Goal: Task Accomplishment & Management: Use online tool/utility

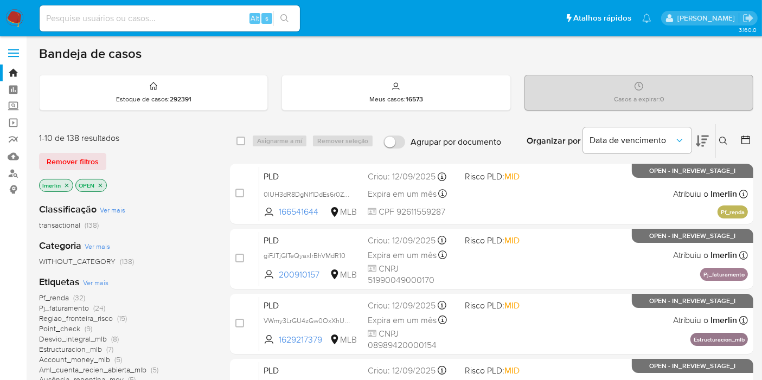
click at [65, 182] on icon "close-filter" at bounding box center [66, 185] width 7 height 7
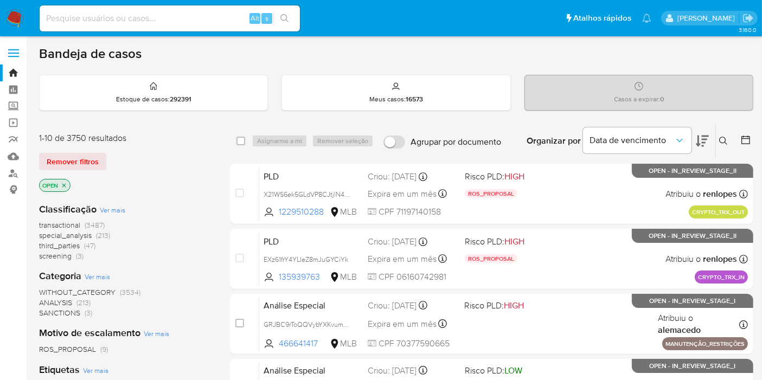
click at [72, 249] on span "third_parties" at bounding box center [59, 245] width 41 height 11
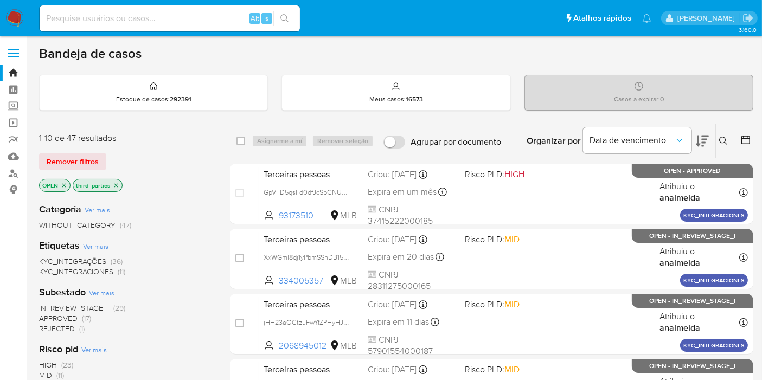
click at [114, 183] on icon "close-filter" at bounding box center [116, 185] width 4 height 4
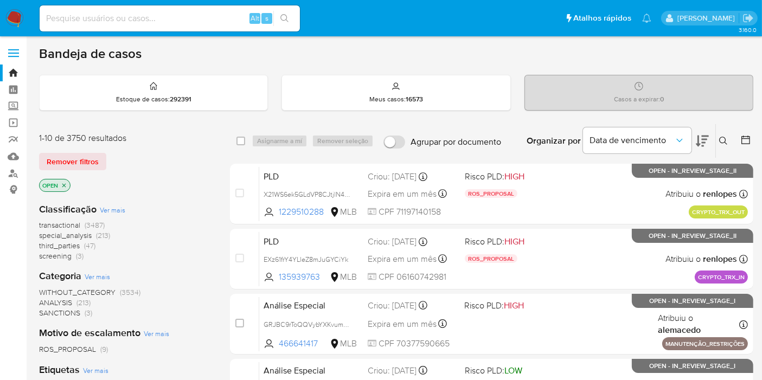
click at [69, 256] on span "screening" at bounding box center [55, 256] width 33 height 11
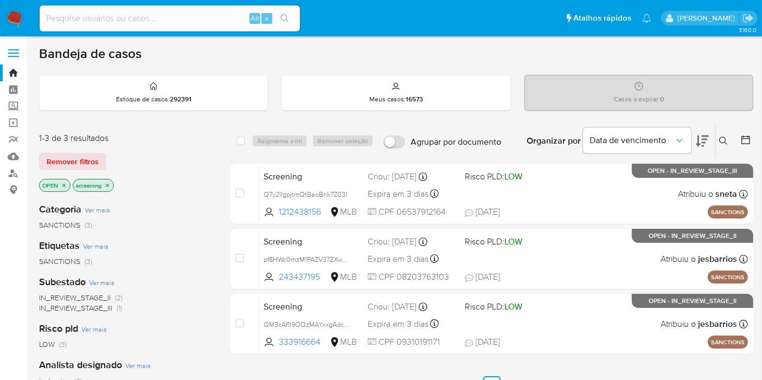
click at [107, 183] on icon "close-filter" at bounding box center [108, 185] width 4 height 4
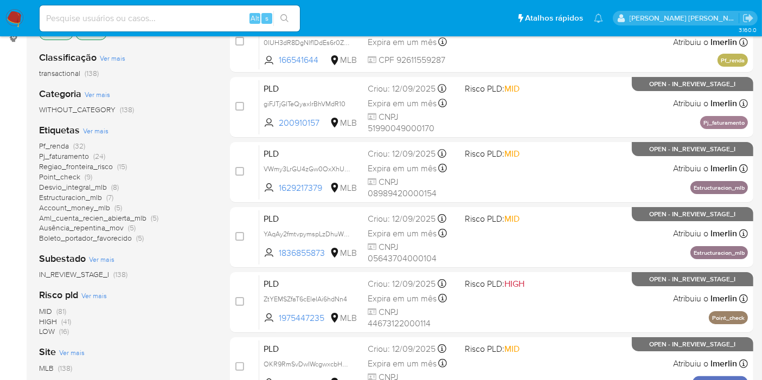
scroll to position [154, 0]
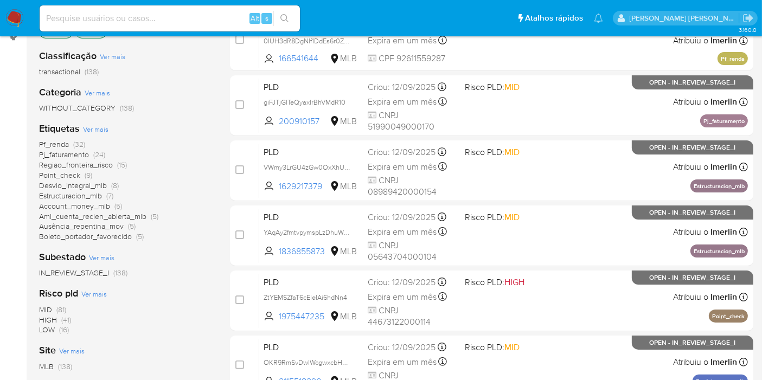
click at [58, 317] on span "HIGH (41)" at bounding box center [55, 320] width 32 height 10
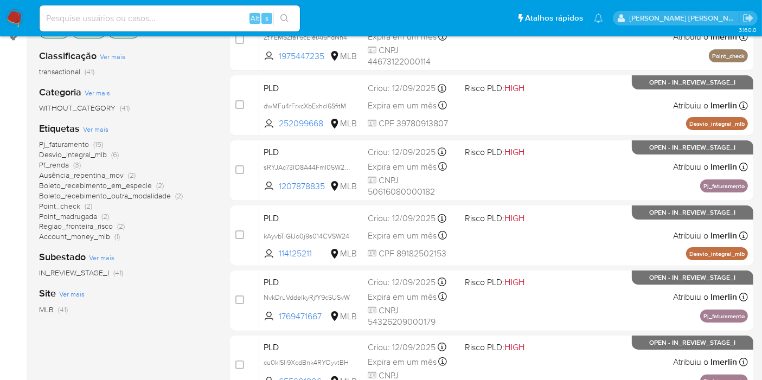
click at [114, 152] on span "(6)" at bounding box center [115, 154] width 8 height 11
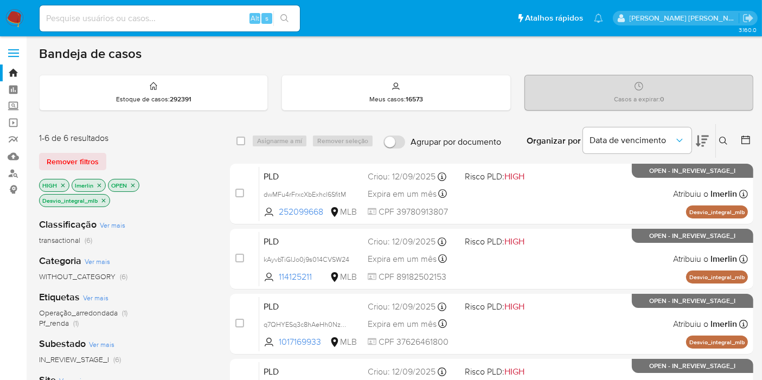
click at [245, 142] on div "select-all-cases-checkbox" at bounding box center [243, 141] width 13 height 13
click at [240, 140] on input "checkbox" at bounding box center [241, 141] width 9 height 9
checkbox input "true"
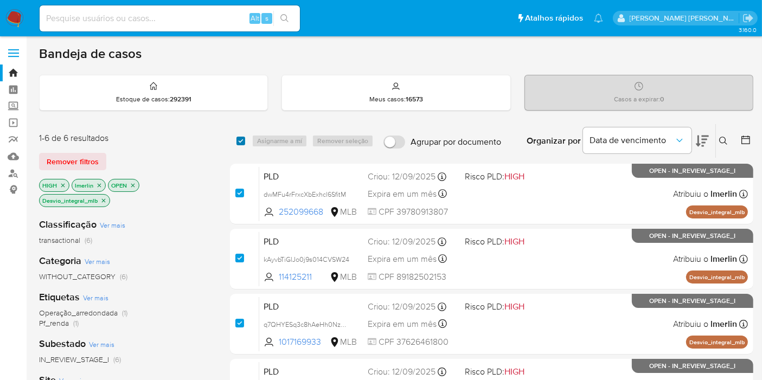
checkbox input "true"
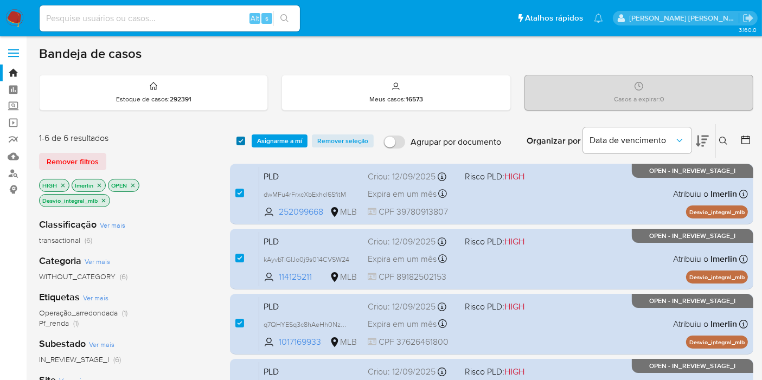
click at [240, 140] on input "checkbox" at bounding box center [241, 141] width 9 height 9
checkbox input "false"
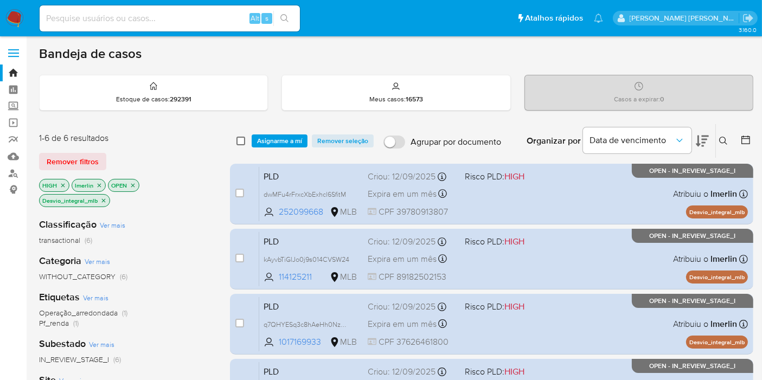
checkbox input "false"
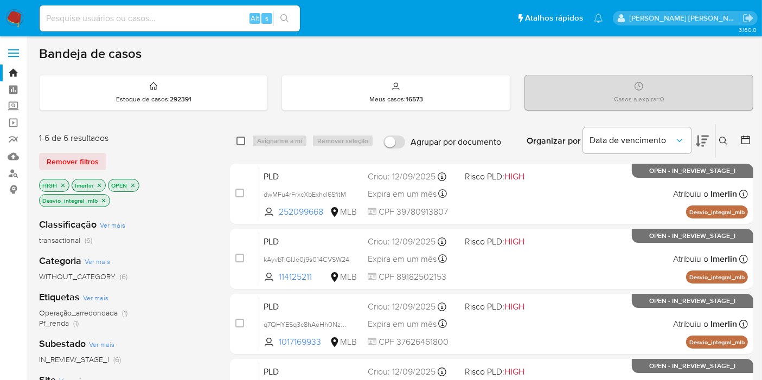
click at [240, 140] on input "checkbox" at bounding box center [241, 141] width 9 height 9
checkbox input "true"
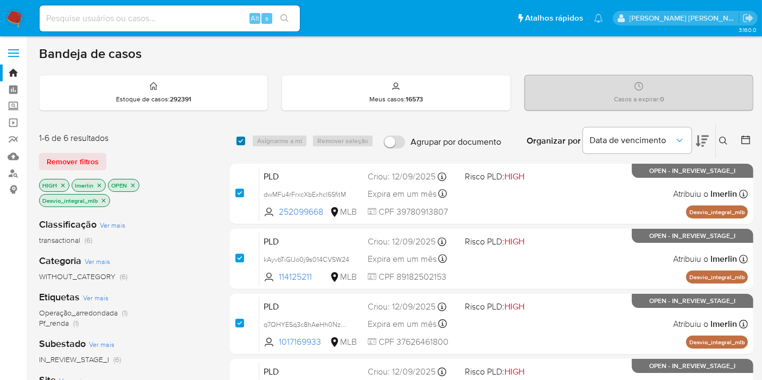
checkbox input "true"
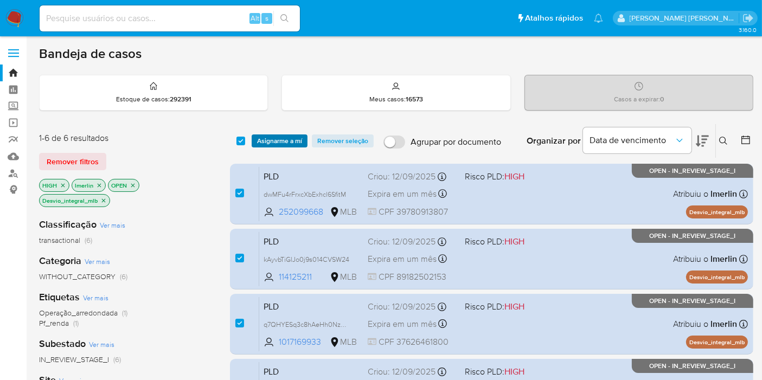
click at [287, 137] on span "Asignarme a mí" at bounding box center [279, 141] width 45 height 11
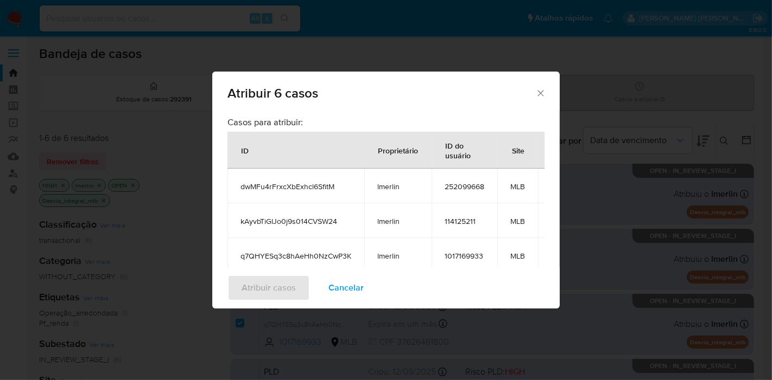
click at [339, 294] on span "Cancelar" at bounding box center [345, 288] width 35 height 24
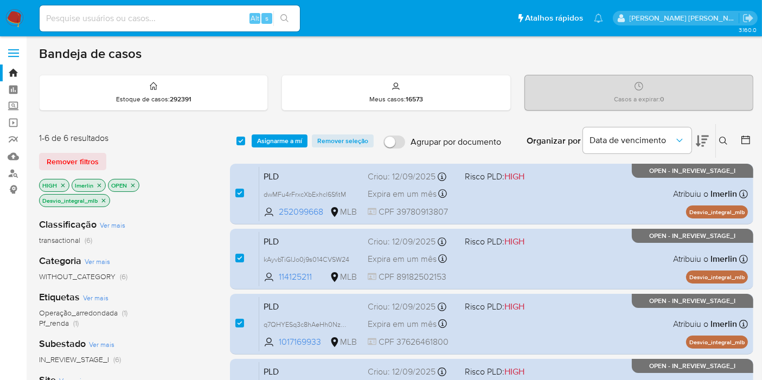
drag, startPoint x: 761, startPoint y: 140, endPoint x: 767, endPoint y: 296, distance: 156.4
click at [762, 296] on html "Pausado Ver notificaciones Alt s Atalhos rápidos Presiona las siguientes teclas…" at bounding box center [381, 338] width 762 height 676
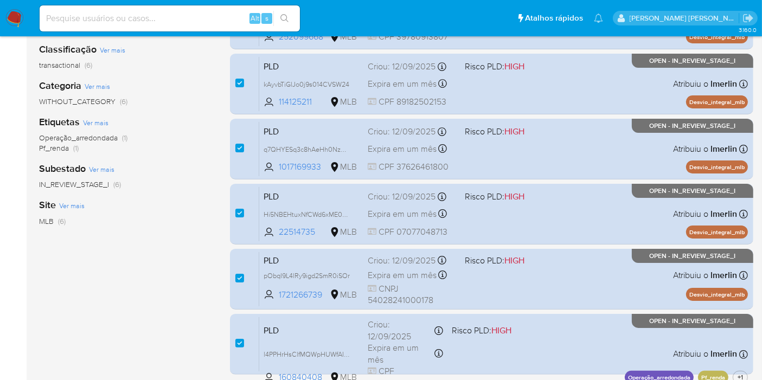
scroll to position [294, 0]
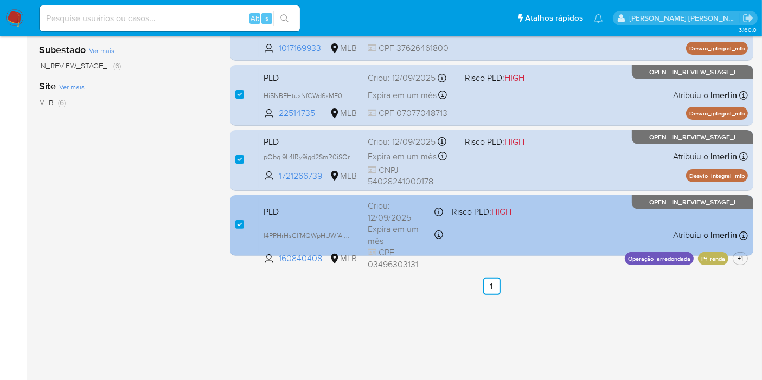
click at [239, 219] on div "case-item-checkbox" at bounding box center [239, 224] width 9 height 11
click at [240, 220] on input "checkbox" at bounding box center [239, 224] width 9 height 9
checkbox input "false"
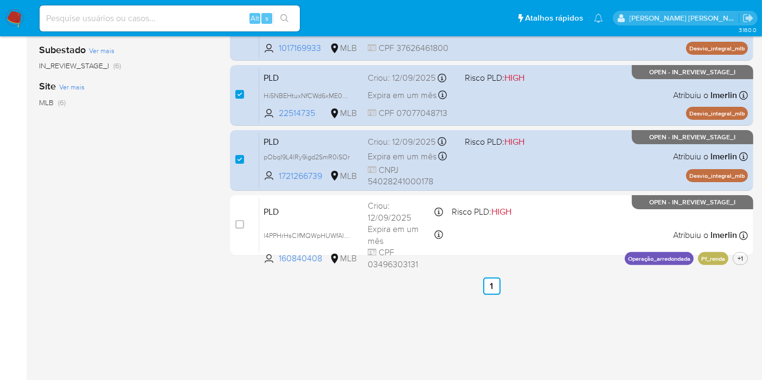
drag, startPoint x: 620, startPoint y: 280, endPoint x: 645, endPoint y: 346, distance: 70.1
click at [544, 339] on div "3.160.0" at bounding box center [396, 62] width 715 height 626
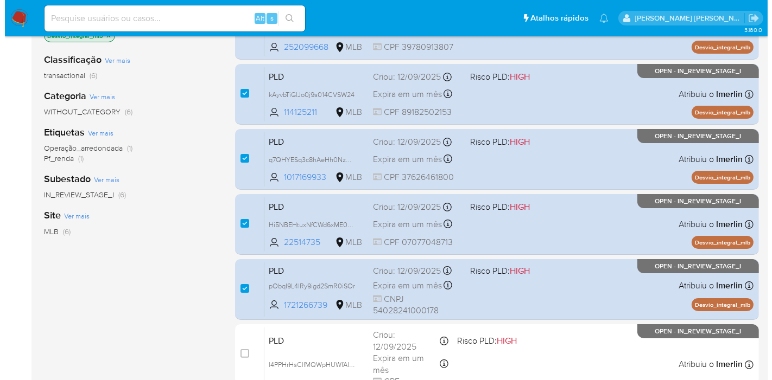
scroll to position [0, 0]
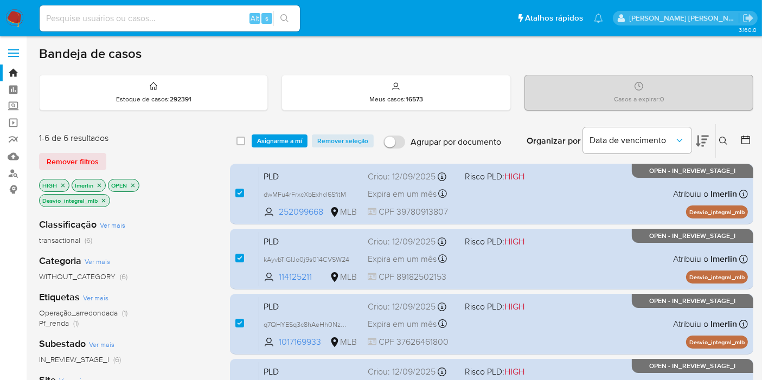
click at [288, 145] on span "Asignarme a mí" at bounding box center [279, 141] width 45 height 11
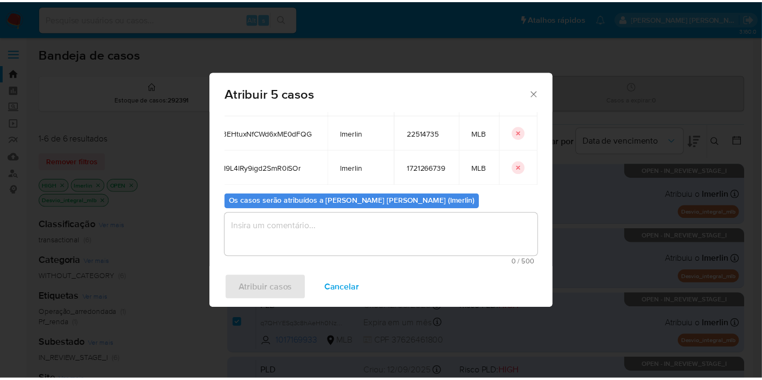
scroll to position [0, 42]
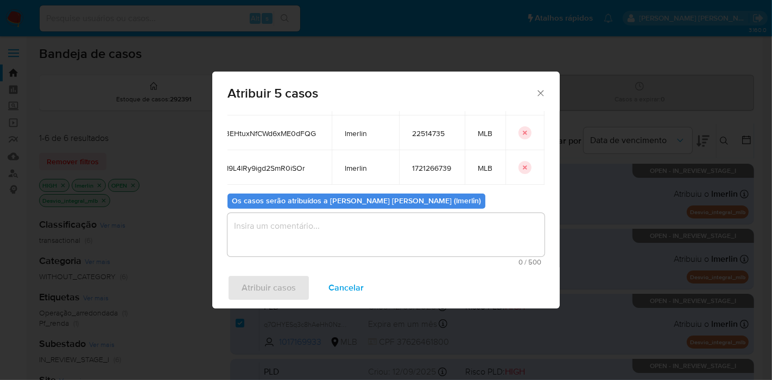
drag, startPoint x: 228, startPoint y: 183, endPoint x: 539, endPoint y: 160, distance: 312.3
click at [539, 160] on div "Casos para atribuir: ID Proprietário ID do usuário Site dwMFu4rFrxcXbExhcl6Sfit…" at bounding box center [385, 189] width 347 height 156
copy thead "ID Proprietário ID do usuário Site"
click at [349, 282] on span "Cancelar" at bounding box center [345, 288] width 35 height 24
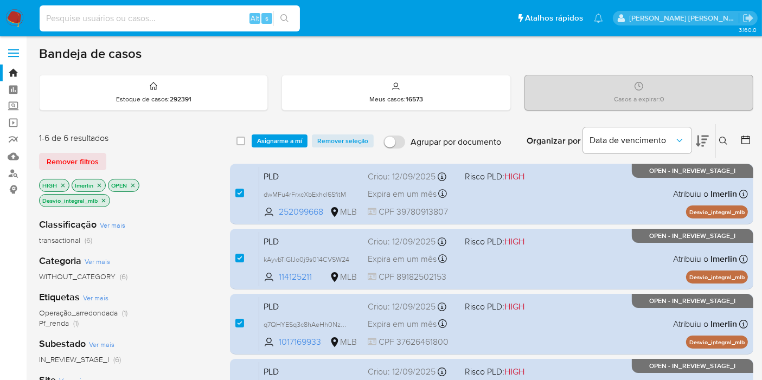
paste input "MMzX17qGcKxIkIFQclQIvluk"
click at [170, 17] on input "MMzX17qGcKxIkIFQclQIvluk" at bounding box center [170, 18] width 260 height 14
type input "MMzX17qGcKxIkIFQclQIvluk"
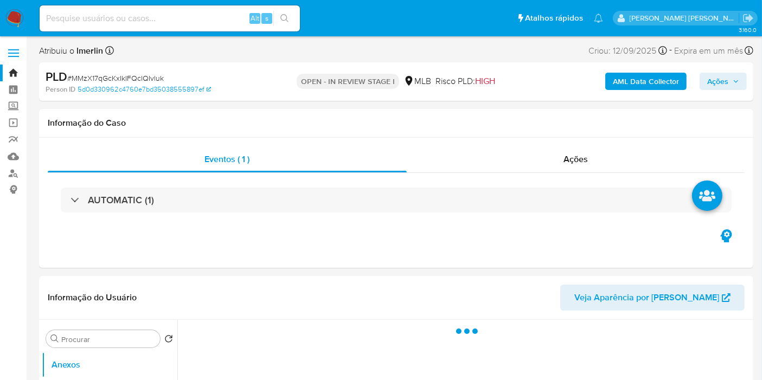
select select "10"
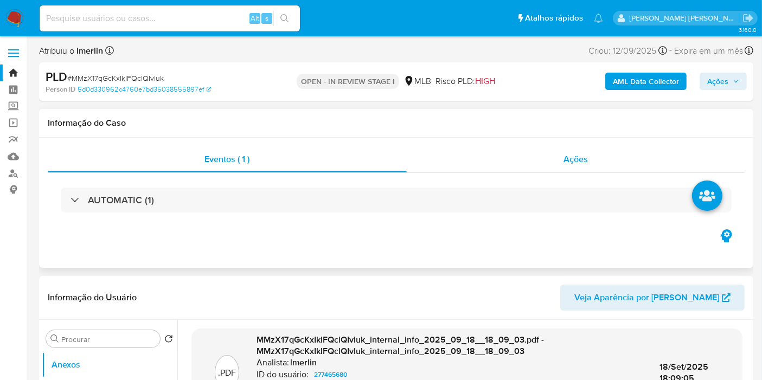
click at [572, 170] on div "Ações" at bounding box center [576, 160] width 339 height 26
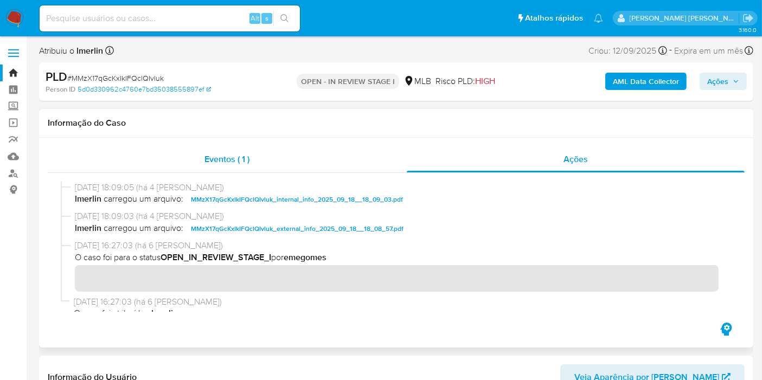
click at [315, 172] on div "Eventos ( 1 )" at bounding box center [227, 160] width 359 height 26
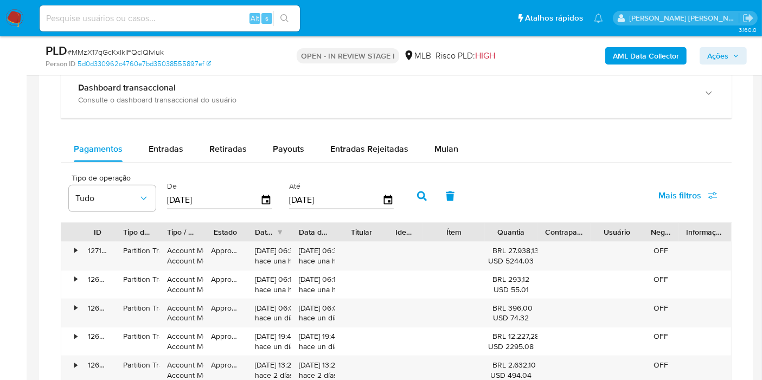
scroll to position [902, 0]
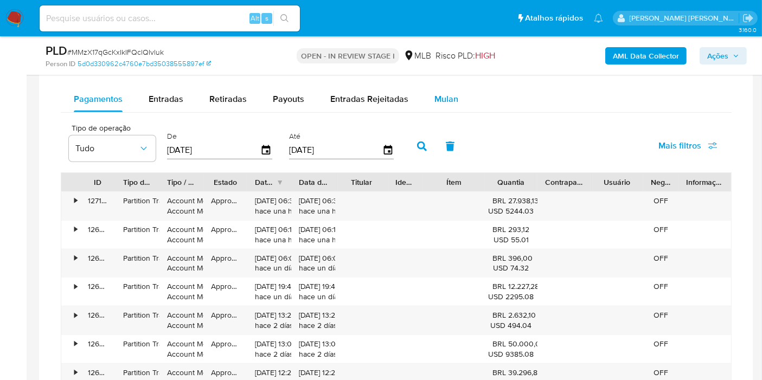
click at [442, 96] on span "Mulan" at bounding box center [447, 99] width 24 height 12
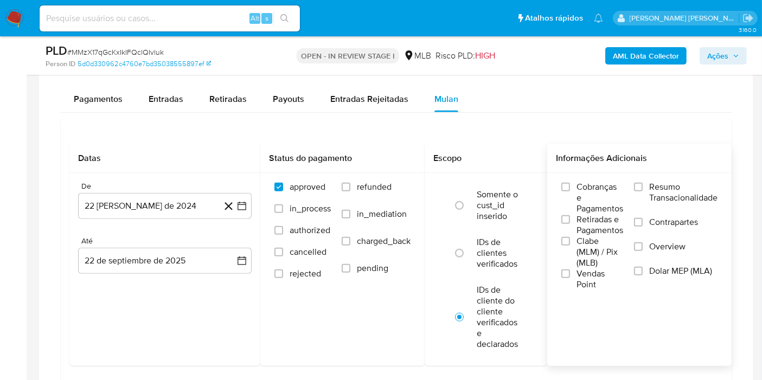
click at [658, 187] on span "Resumo Transacionalidade" at bounding box center [684, 193] width 68 height 22
click at [643, 187] on input "Resumo Transacionalidade" at bounding box center [638, 187] width 9 height 9
click at [250, 207] on button "[DATE]" at bounding box center [165, 206] width 174 height 26
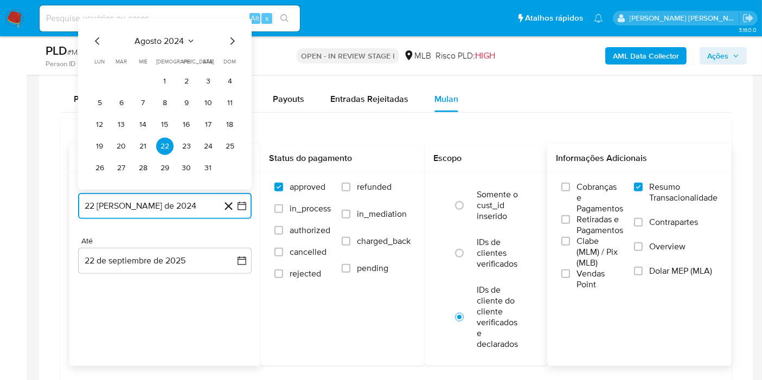
click at [183, 36] on span "agosto 2024" at bounding box center [159, 41] width 49 height 11
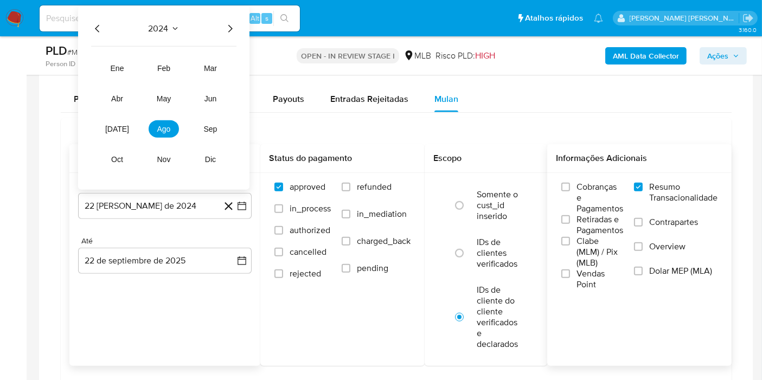
click at [230, 24] on icon "Año siguiente" at bounding box center [230, 28] width 13 height 13
click at [123, 123] on button "[DATE]" at bounding box center [117, 128] width 30 height 17
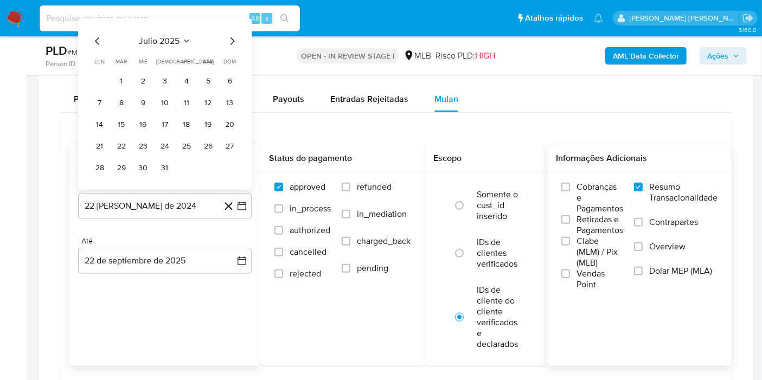
click at [228, 44] on icon "Mes siguiente" at bounding box center [232, 41] width 13 height 13
click at [182, 73] on button "1" at bounding box center [186, 81] width 17 height 17
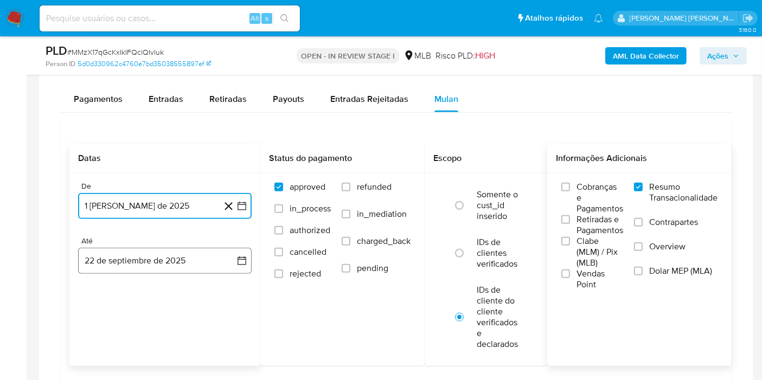
click at [245, 257] on icon "button" at bounding box center [242, 261] width 9 height 9
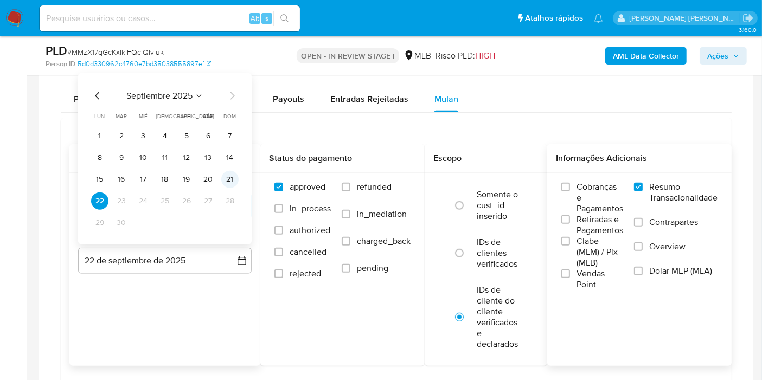
click at [226, 180] on button "21" at bounding box center [229, 179] width 17 height 17
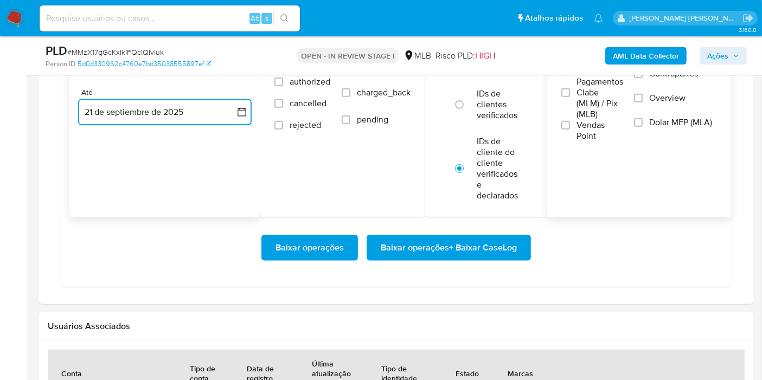
scroll to position [1045, 0]
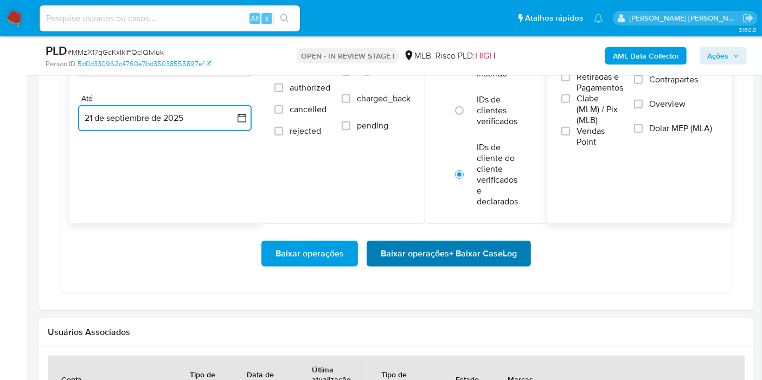
click at [507, 245] on span "Baixar operações + Baixar CaseLog" at bounding box center [449, 254] width 136 height 24
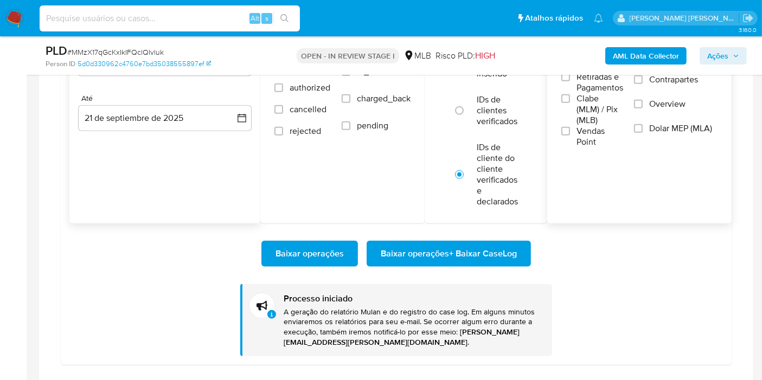
paste input "i3ILJAZK7xb5lFn1XEySfNf3"
click at [226, 15] on input at bounding box center [170, 18] width 260 height 14
type input "i3ILJAZK7xb5lFn1XEySfNf3"
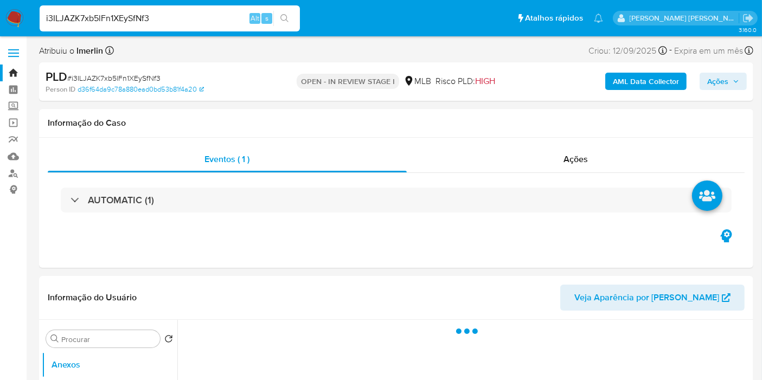
select select "10"
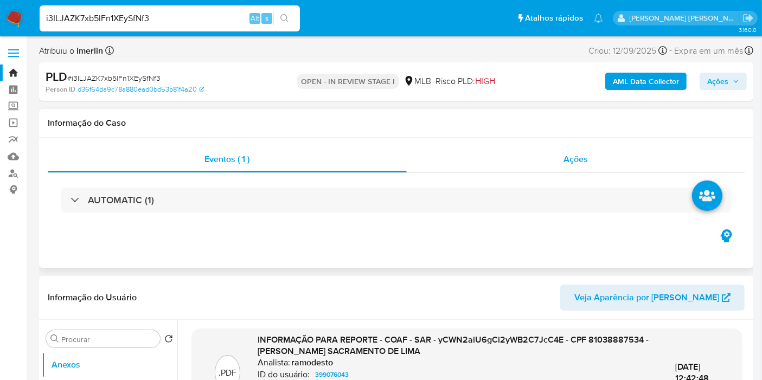
click at [561, 160] on div "Ações" at bounding box center [576, 160] width 339 height 26
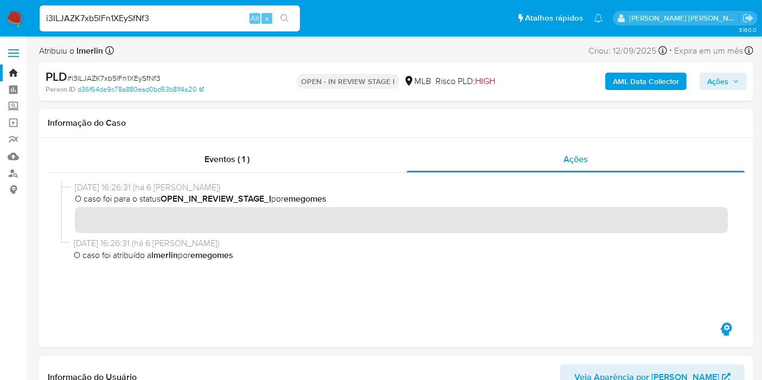
click at [637, 89] on b "AML Data Collector" at bounding box center [646, 81] width 66 height 17
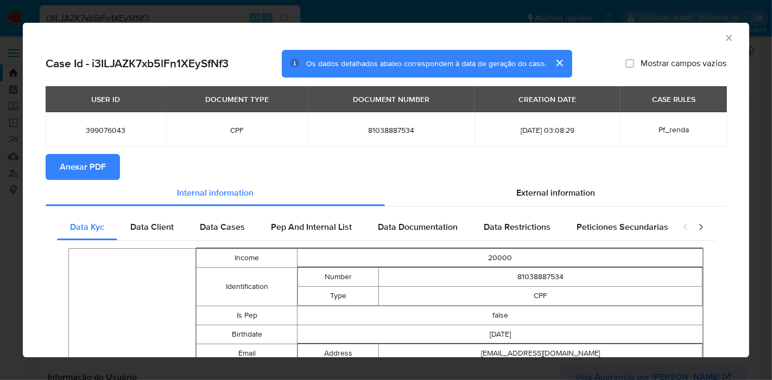
click at [113, 175] on button "Anexar PDF" at bounding box center [83, 167] width 74 height 26
click at [723, 41] on icon "Fechar a janela" at bounding box center [728, 38] width 11 height 11
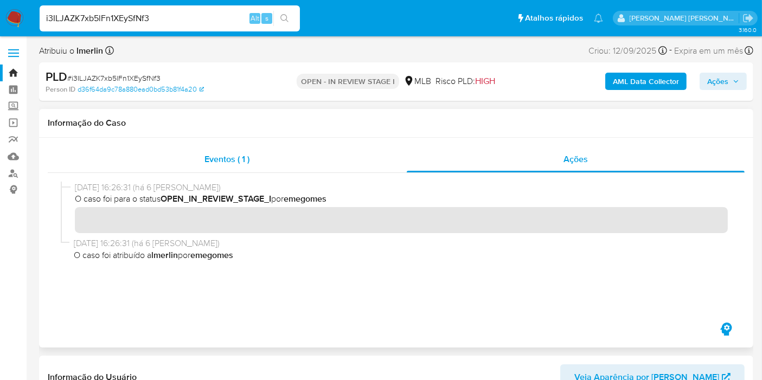
click at [296, 158] on div "Eventos ( 1 )" at bounding box center [227, 160] width 359 height 26
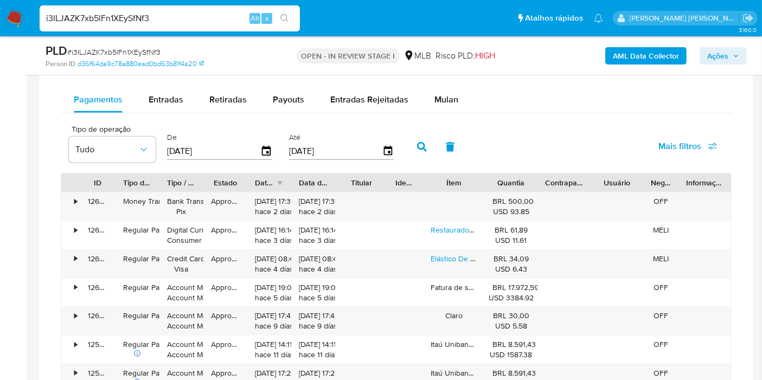
scroll to position [857, 0]
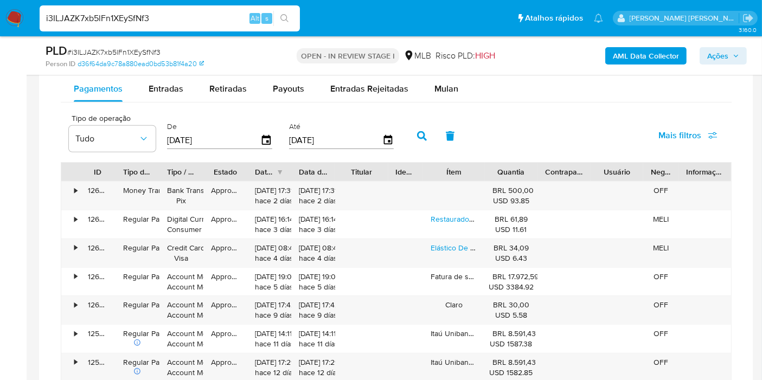
click at [431, 101] on div "Pagamentos Entradas Retiradas Payouts Entradas Rejeitadas Mulan Tipo de operaçã…" at bounding box center [396, 287] width 671 height 422
click at [435, 96] on div "Mulan" at bounding box center [447, 89] width 24 height 26
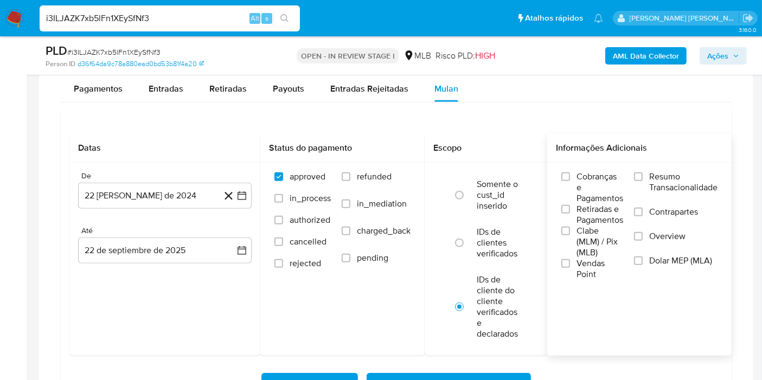
click at [652, 171] on span "Resumo Transacionalidade" at bounding box center [684, 182] width 68 height 22
click at [643, 173] on input "Resumo Transacionalidade" at bounding box center [638, 177] width 9 height 9
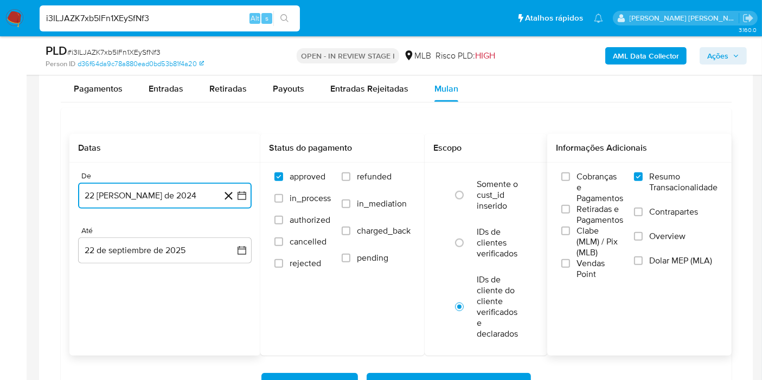
click at [240, 207] on button "[DATE]" at bounding box center [165, 196] width 174 height 26
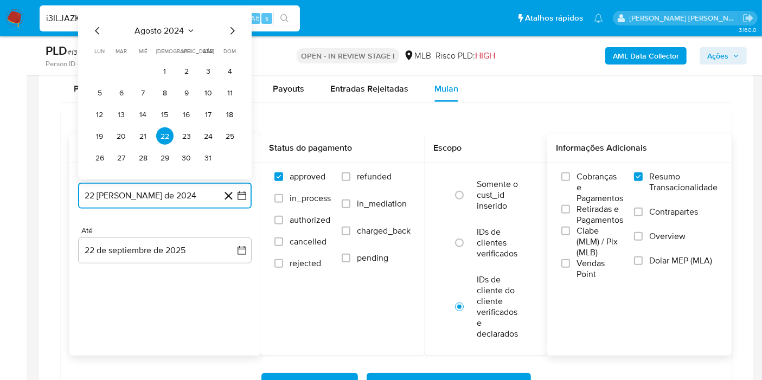
click at [164, 27] on span "agosto 2024" at bounding box center [159, 31] width 49 height 11
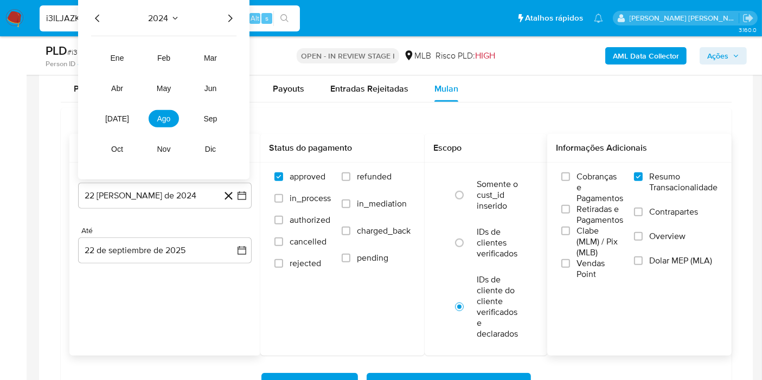
click at [230, 17] on icon "Año siguiente" at bounding box center [230, 18] width 13 height 13
click at [171, 115] on button "ago" at bounding box center [164, 118] width 30 height 17
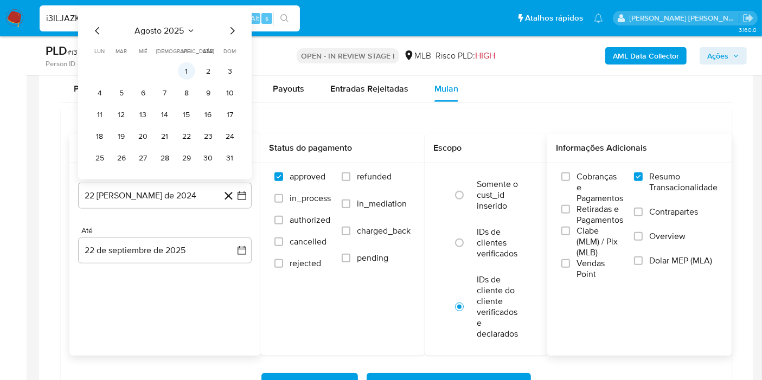
click at [186, 73] on button "1" at bounding box center [186, 70] width 17 height 17
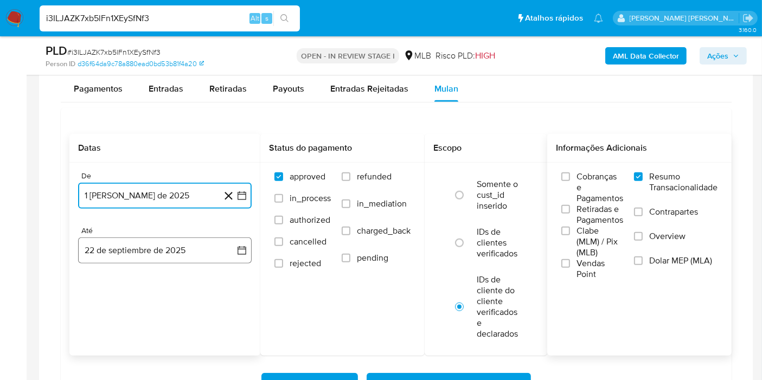
click at [232, 244] on button "22 de septiembre de 2025" at bounding box center [165, 251] width 174 height 26
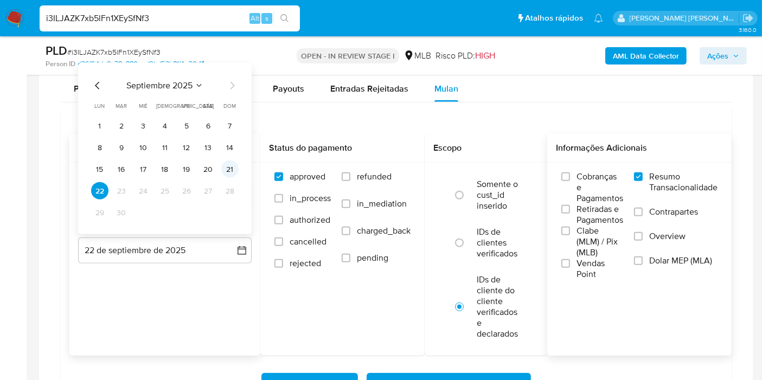
click at [222, 168] on button "21" at bounding box center [229, 169] width 17 height 17
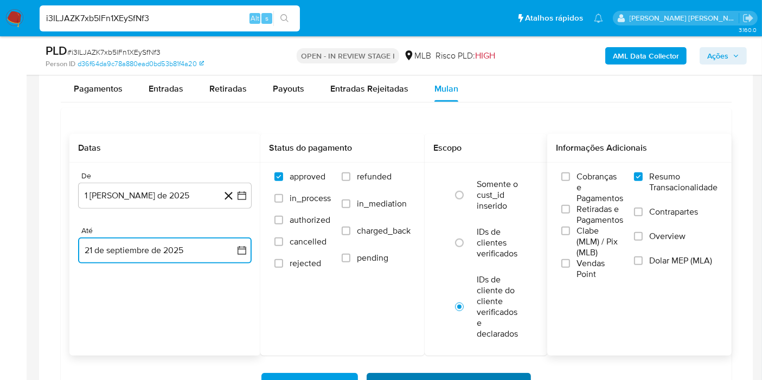
click at [424, 374] on span "Baixar operações + Baixar CaseLog" at bounding box center [449, 386] width 136 height 24
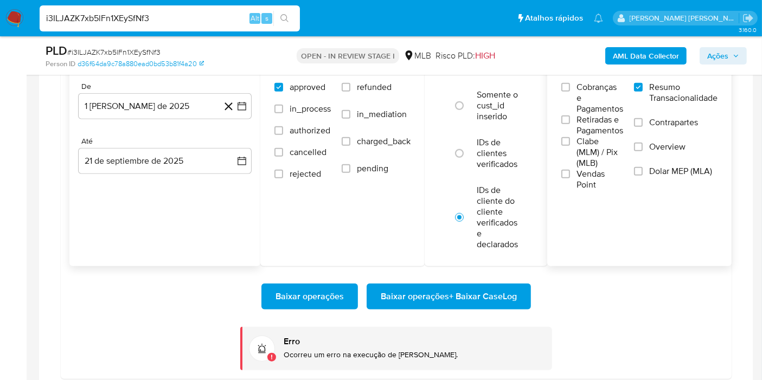
scroll to position [941, 0]
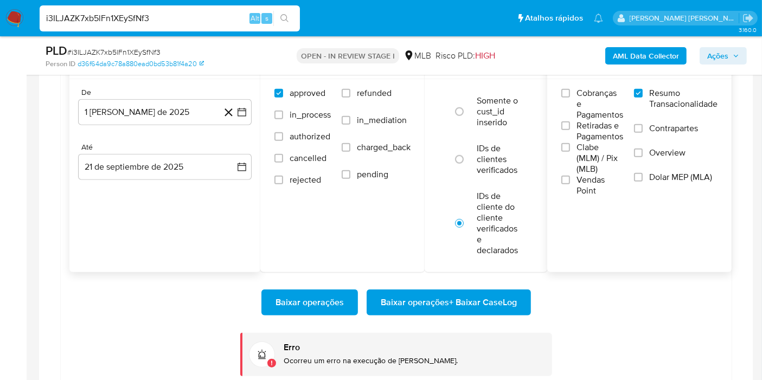
click at [489, 291] on span "Baixar operações + Baixar CaseLog" at bounding box center [449, 303] width 136 height 24
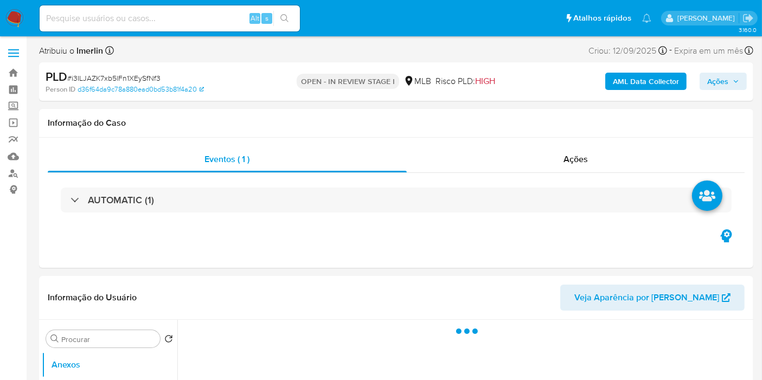
select select "10"
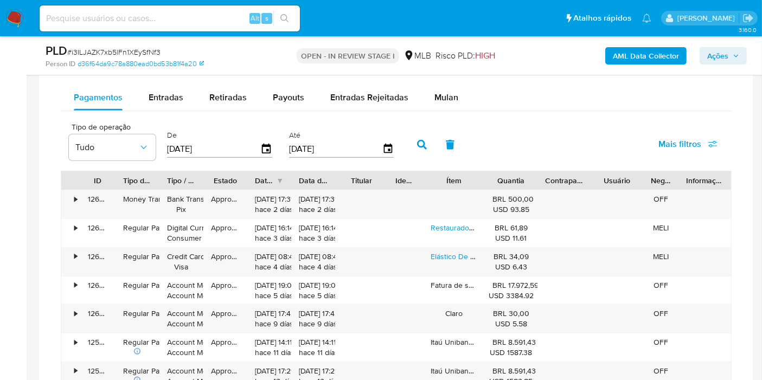
scroll to position [859, 0]
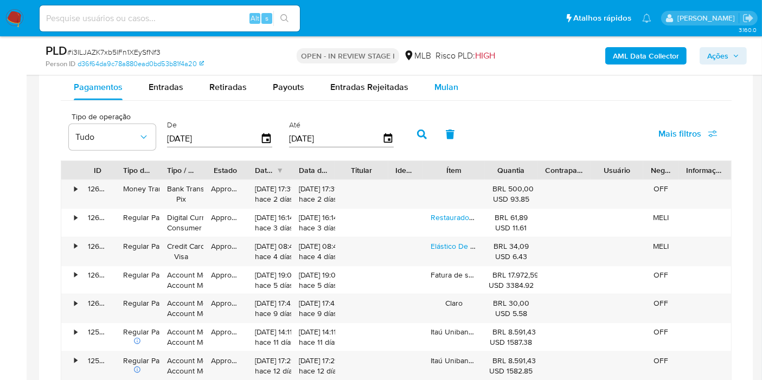
click at [449, 87] on span "Mulan" at bounding box center [447, 87] width 24 height 12
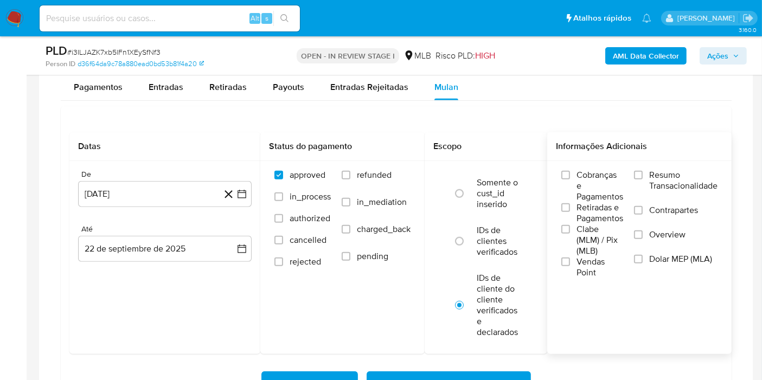
click at [671, 171] on span "Resumo Transacionalidade" at bounding box center [684, 181] width 68 height 22
click at [643, 171] on input "Resumo Transacionalidade" at bounding box center [638, 175] width 9 height 9
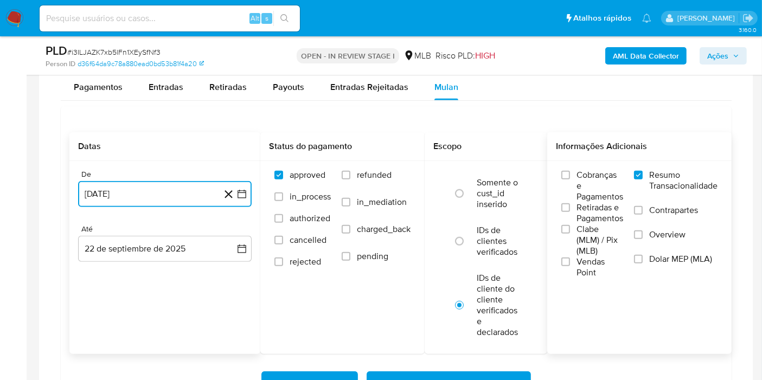
click at [241, 195] on icon "button" at bounding box center [242, 194] width 11 height 11
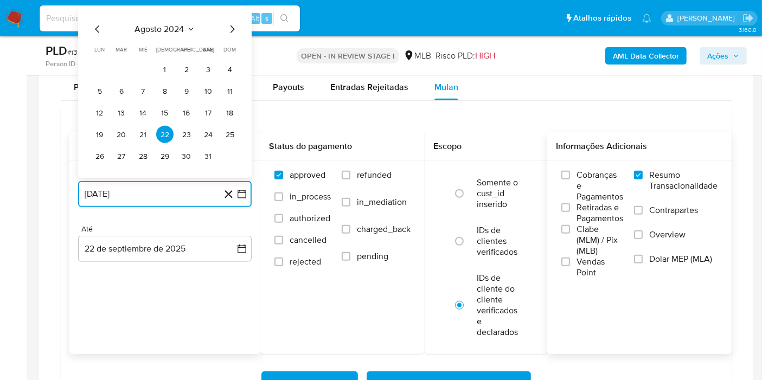
click at [166, 24] on span "agosto 2024" at bounding box center [159, 29] width 49 height 11
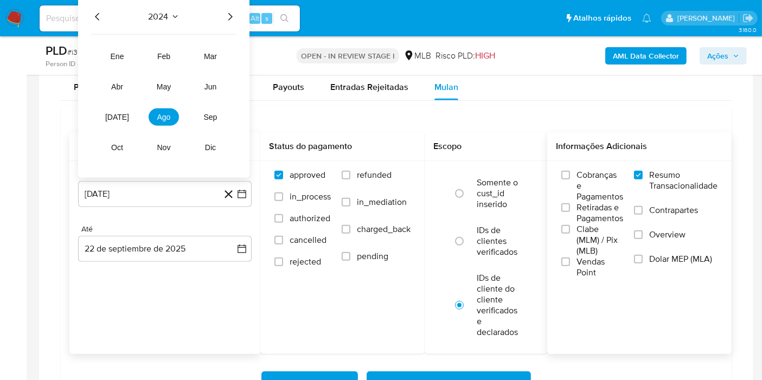
click at [232, 15] on icon "Año siguiente" at bounding box center [230, 16] width 13 height 13
click at [167, 113] on span "ago" at bounding box center [164, 117] width 14 height 9
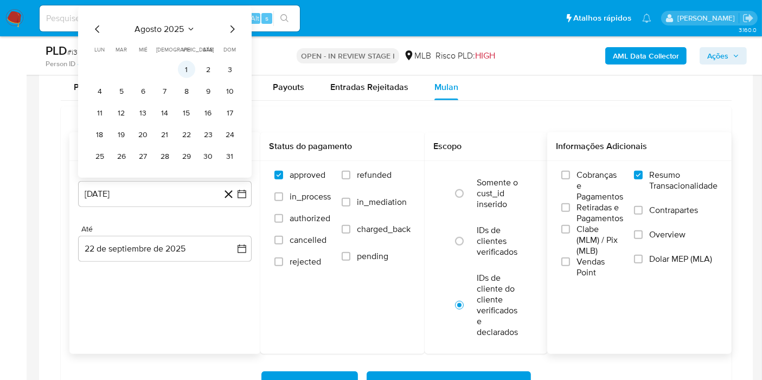
click at [182, 71] on button "1" at bounding box center [186, 69] width 17 height 17
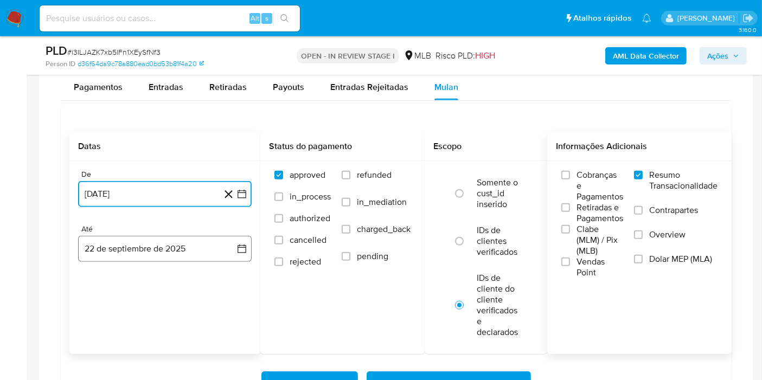
click at [234, 236] on button "22 de septiembre de 2025" at bounding box center [165, 249] width 174 height 26
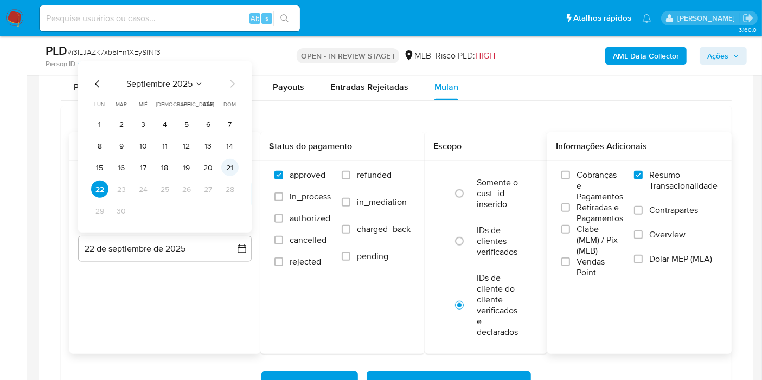
click at [228, 168] on button "21" at bounding box center [229, 167] width 17 height 17
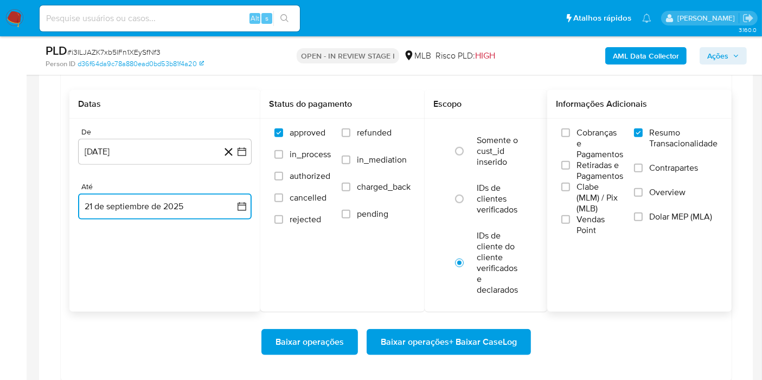
scroll to position [928, 0]
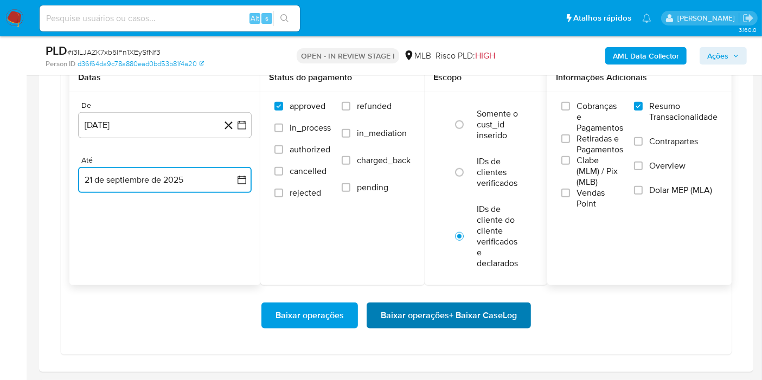
click at [480, 311] on span "Baixar operações + Baixar CaseLog" at bounding box center [449, 316] width 136 height 24
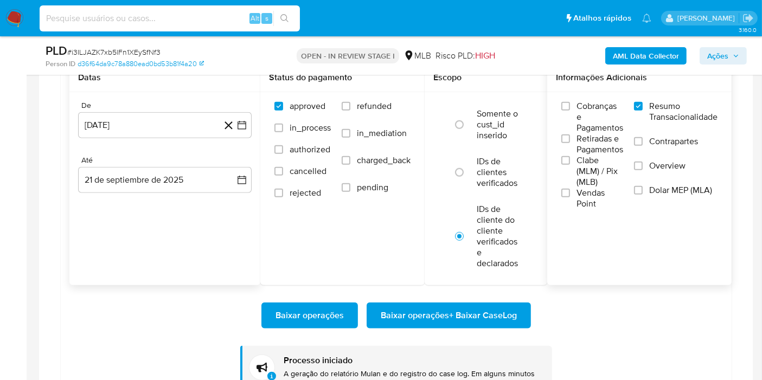
click at [188, 16] on input at bounding box center [170, 18] width 260 height 14
paste input "l4PPHrHsClfMQWpHUWfAIHxO"
type input "l4PPHrHsClfMQWpHUWfAIHxO"
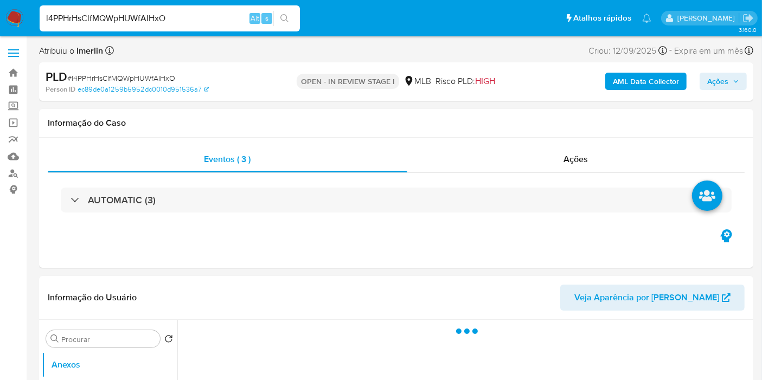
select select "10"
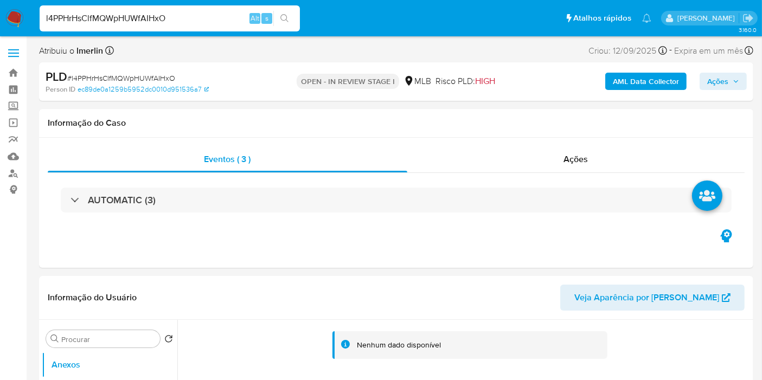
click at [652, 83] on b "AML Data Collector" at bounding box center [646, 81] width 66 height 17
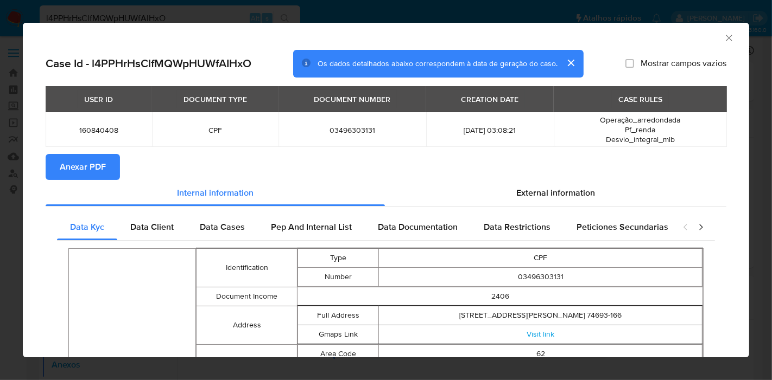
click at [86, 178] on span "Anexar PDF" at bounding box center [83, 167] width 46 height 24
click at [723, 40] on icon "Fechar a janela" at bounding box center [728, 38] width 11 height 11
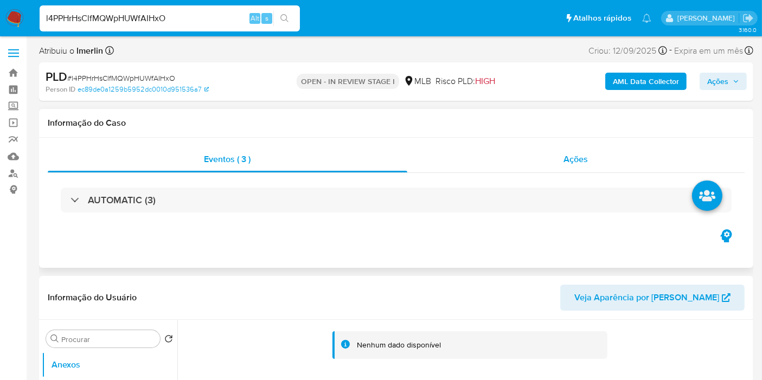
click at [600, 148] on div "Ações" at bounding box center [577, 160] width 338 height 26
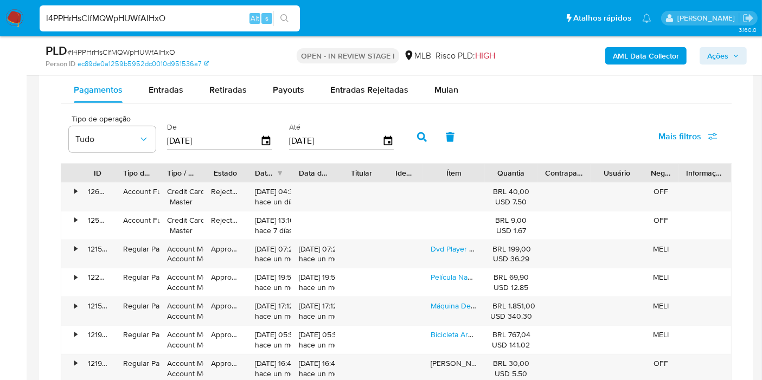
scroll to position [984, 0]
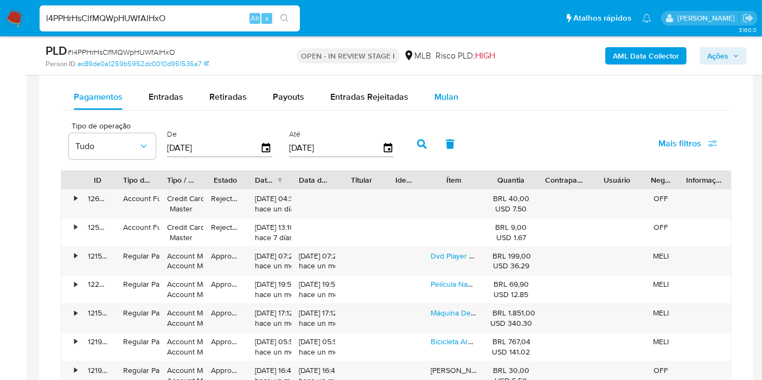
click at [446, 105] on div "Mulan" at bounding box center [447, 97] width 24 height 26
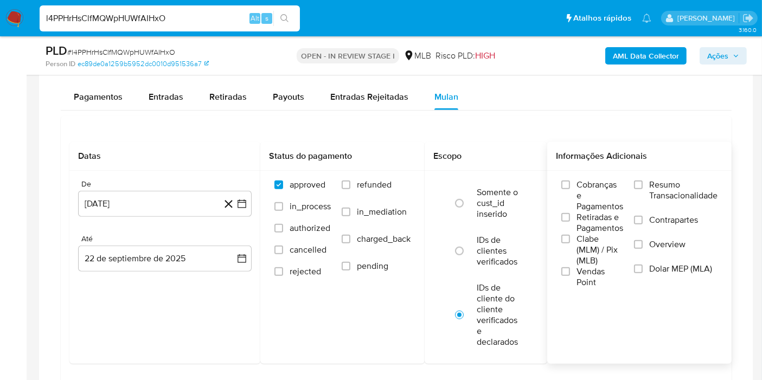
click at [656, 182] on span "Resumo Transacionalidade" at bounding box center [684, 191] width 68 height 22
click at [643, 182] on input "Resumo Transacionalidade" at bounding box center [638, 185] width 9 height 9
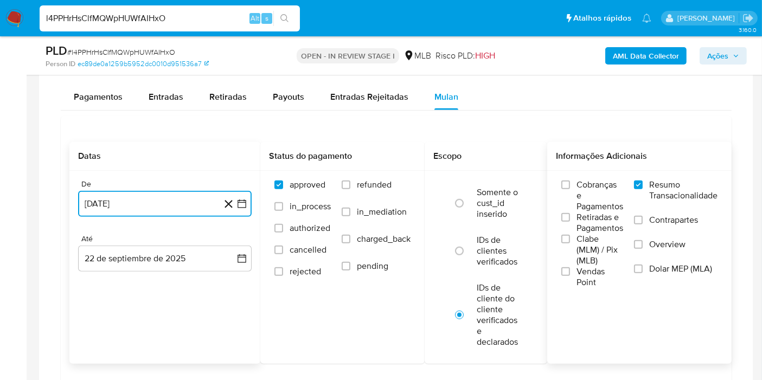
click at [241, 212] on button "[DATE]" at bounding box center [165, 204] width 174 height 26
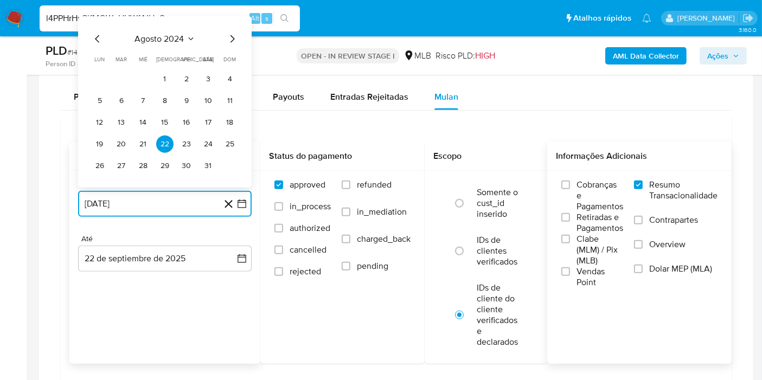
click at [168, 39] on span "agosto 2024" at bounding box center [159, 39] width 49 height 11
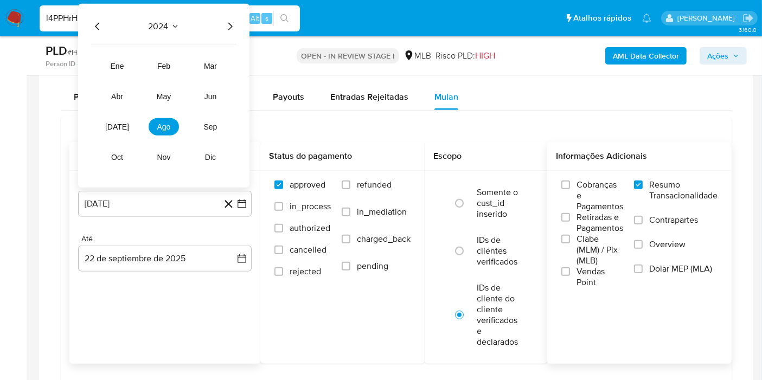
click at [232, 21] on icon "Año siguiente" at bounding box center [230, 26] width 13 height 13
click at [168, 119] on button "ago" at bounding box center [164, 126] width 30 height 17
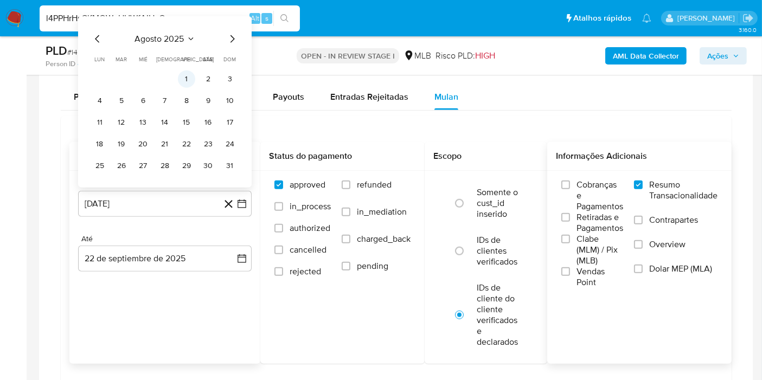
click at [184, 71] on button "1" at bounding box center [186, 79] width 17 height 17
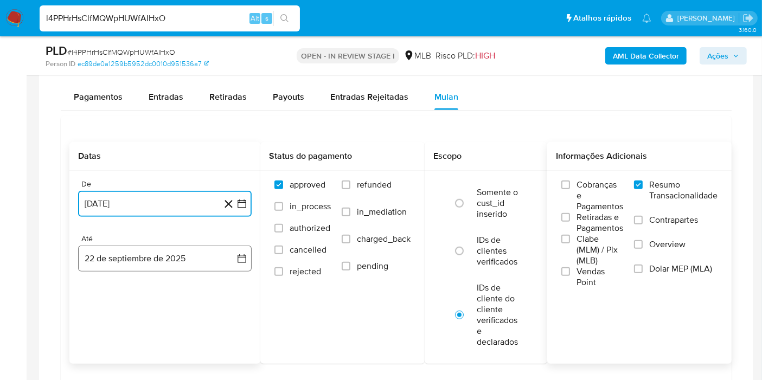
click at [248, 264] on button "22 de septiembre de 2025" at bounding box center [165, 259] width 174 height 26
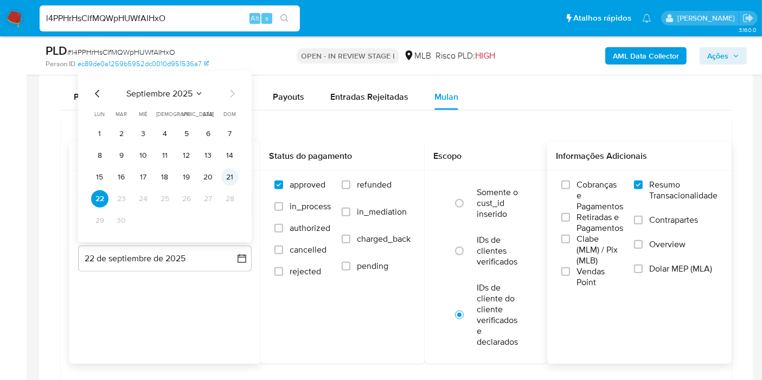
click at [221, 174] on button "21" at bounding box center [229, 177] width 17 height 17
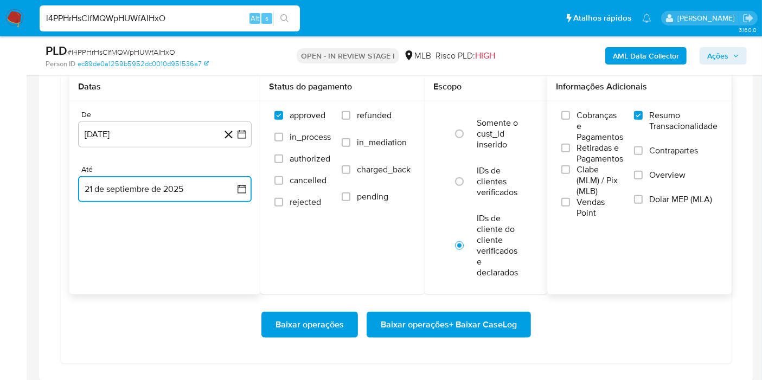
scroll to position [1052, 0]
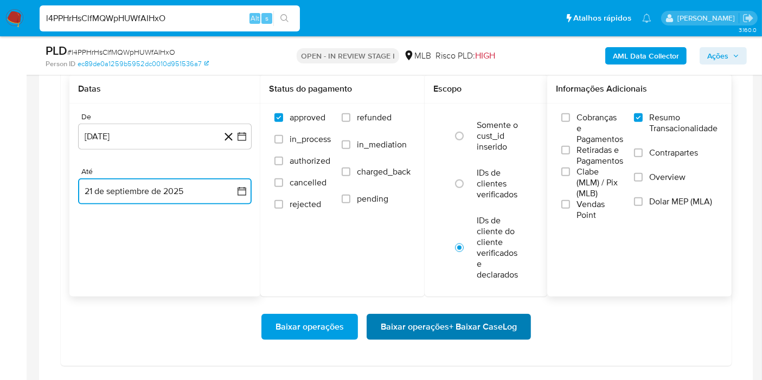
click at [514, 315] on span "Baixar operações + Baixar CaseLog" at bounding box center [449, 327] width 136 height 24
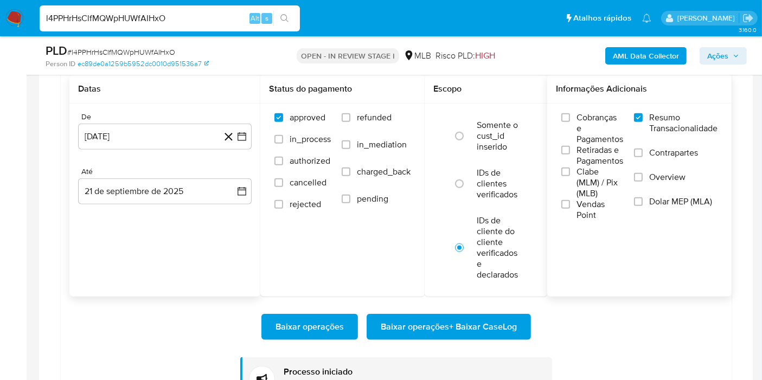
click at [179, 20] on input "l4PPHrHsClfMQWpHUWfAIHxO" at bounding box center [170, 18] width 260 height 14
paste input "dwMFu4rFrxcXbExhcl6SfitM"
click at [179, 20] on input "l4PPHrHsClfMQWpHUWfAIHxO" at bounding box center [170, 18] width 260 height 14
type input "dwMFu4rFrxcXbExhcl6SfitM"
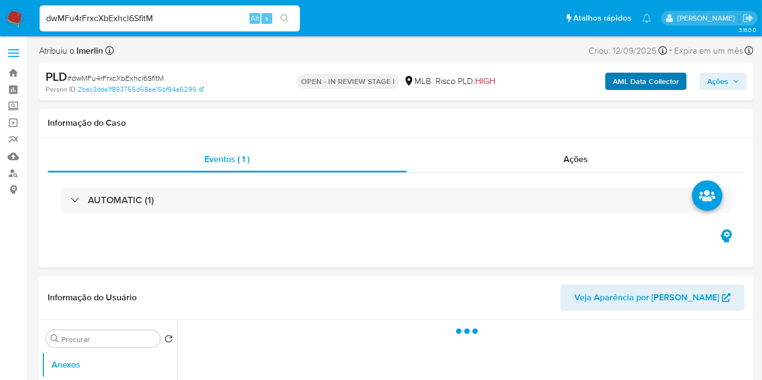
select select "10"
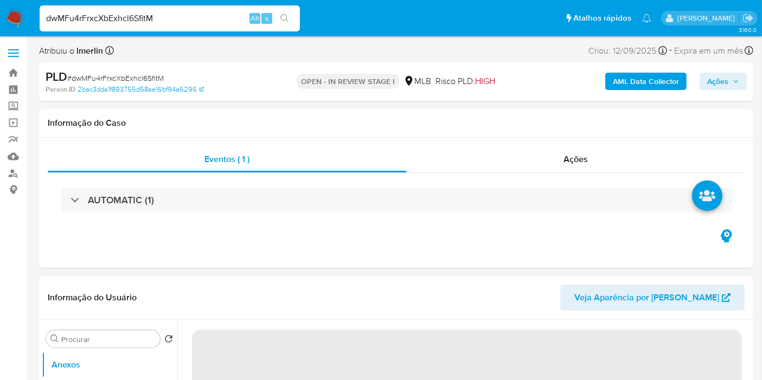
click at [635, 86] on b "AML Data Collector" at bounding box center [646, 81] width 66 height 17
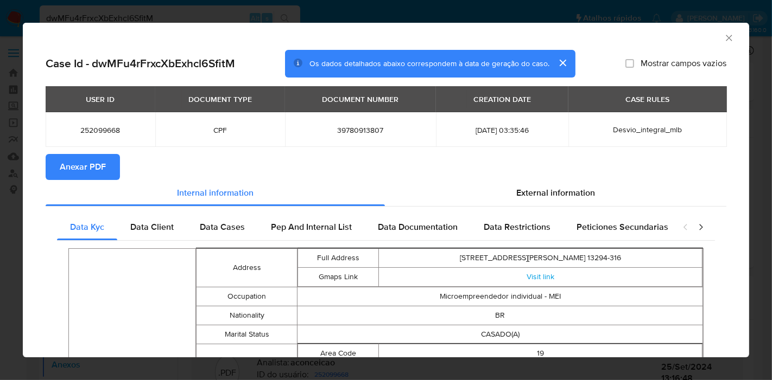
click at [93, 179] on span "Anexar PDF" at bounding box center [83, 167] width 46 height 24
click at [725, 39] on icon "Fechar a janela" at bounding box center [728, 38] width 6 height 6
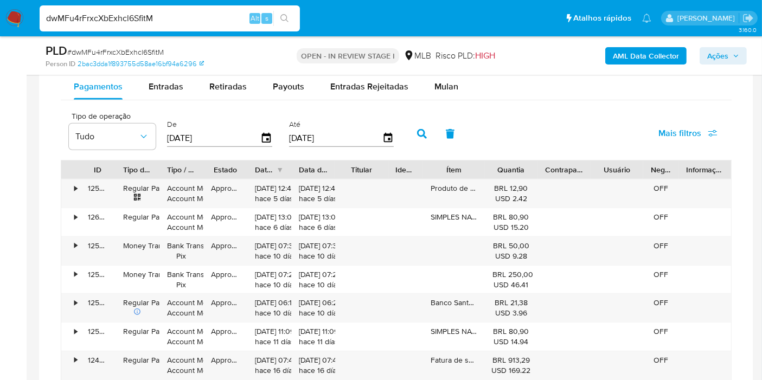
scroll to position [868, 0]
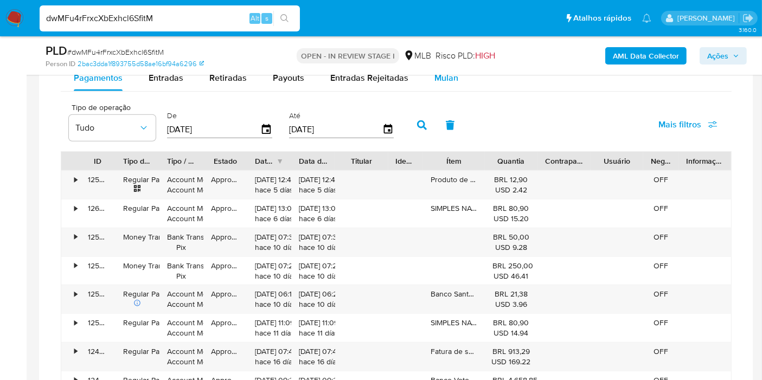
click at [448, 85] on div "Mulan" at bounding box center [447, 78] width 24 height 26
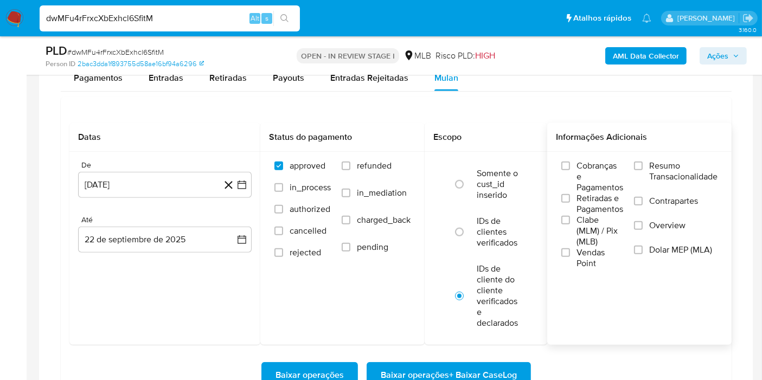
click at [705, 177] on span "Resumo Transacionalidade" at bounding box center [684, 172] width 68 height 22
click at [643, 170] on input "Resumo Transacionalidade" at bounding box center [638, 166] width 9 height 9
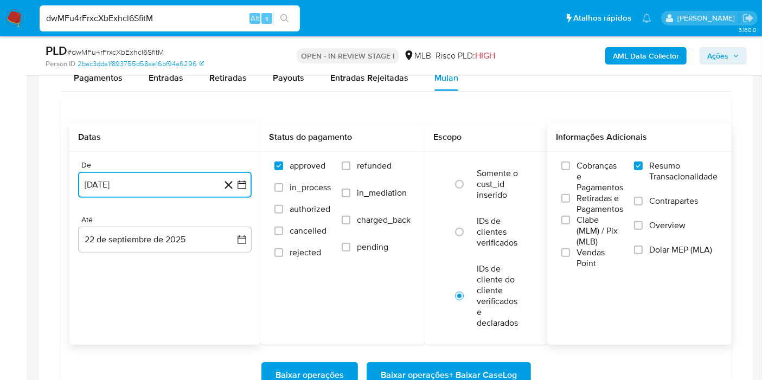
click at [239, 176] on button "[DATE]" at bounding box center [165, 185] width 174 height 26
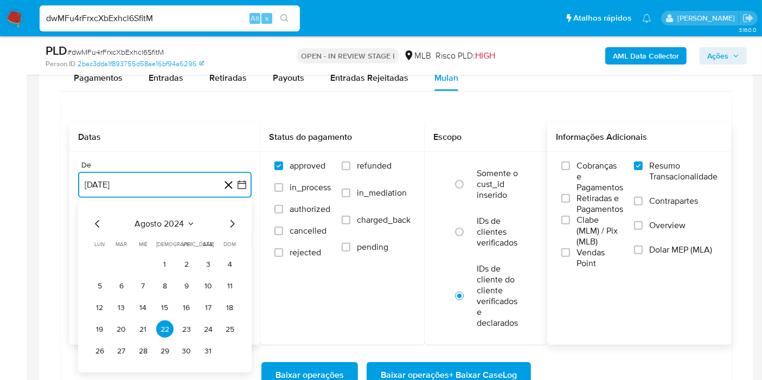
click at [186, 225] on button "agosto 2024" at bounding box center [165, 224] width 60 height 11
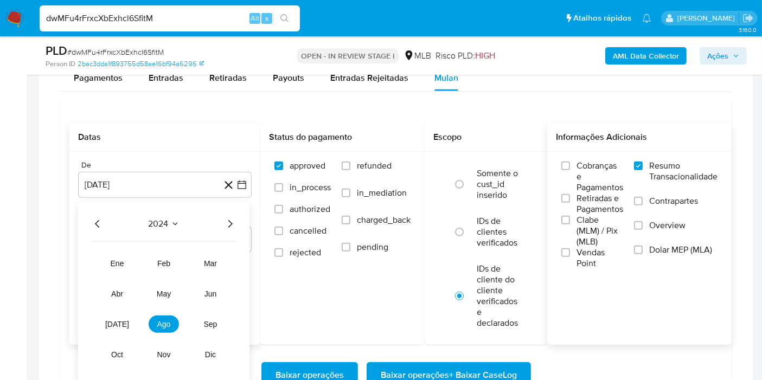
click at [226, 218] on icon "Año siguiente" at bounding box center [230, 224] width 13 height 13
click at [160, 324] on span "ago" at bounding box center [164, 324] width 14 height 9
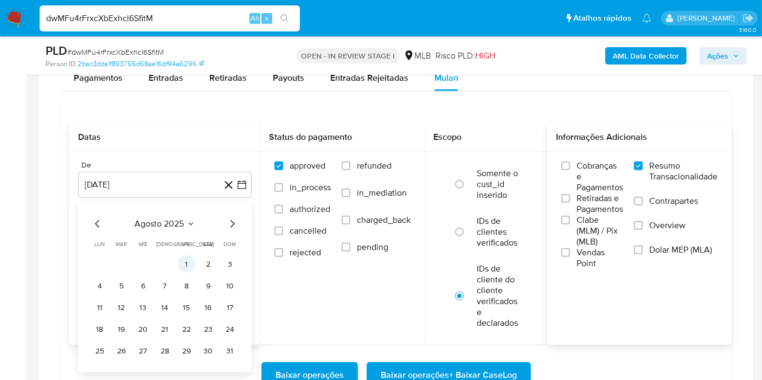
click at [187, 268] on button "1" at bounding box center [186, 264] width 17 height 17
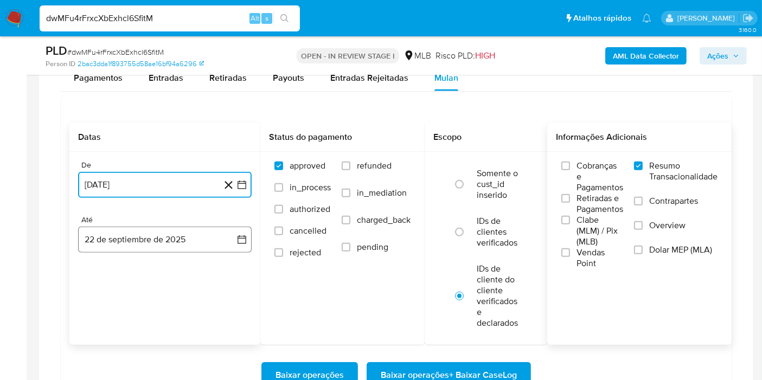
click at [227, 227] on button "22 de septiembre de 2025" at bounding box center [165, 240] width 174 height 26
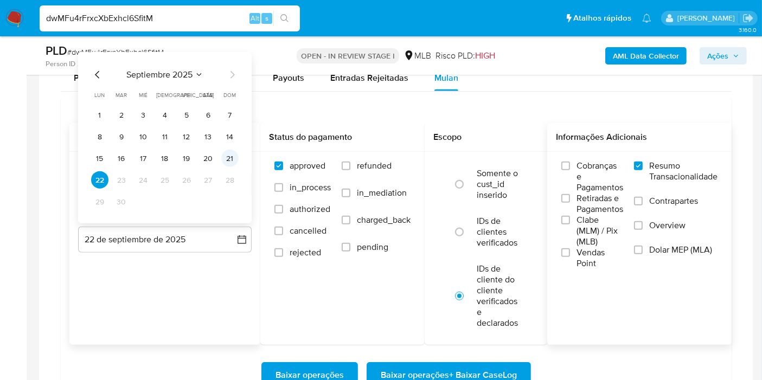
click at [234, 156] on button "21" at bounding box center [229, 158] width 17 height 17
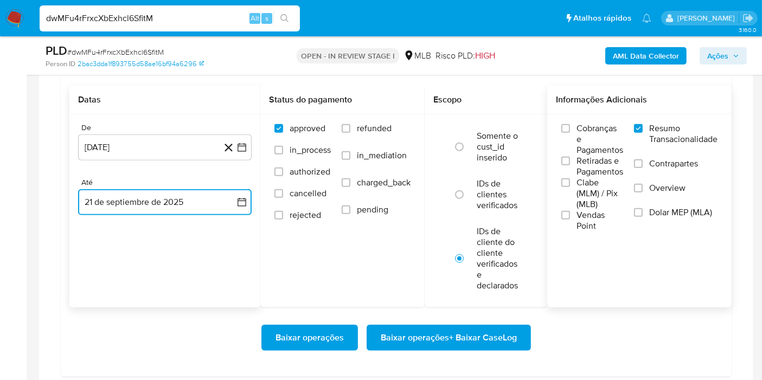
scroll to position [910, 0]
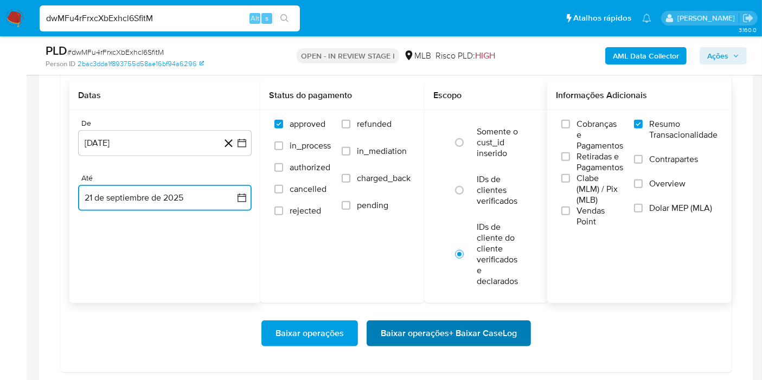
click at [482, 333] on span "Baixar operações + Baixar CaseLog" at bounding box center [449, 334] width 136 height 24
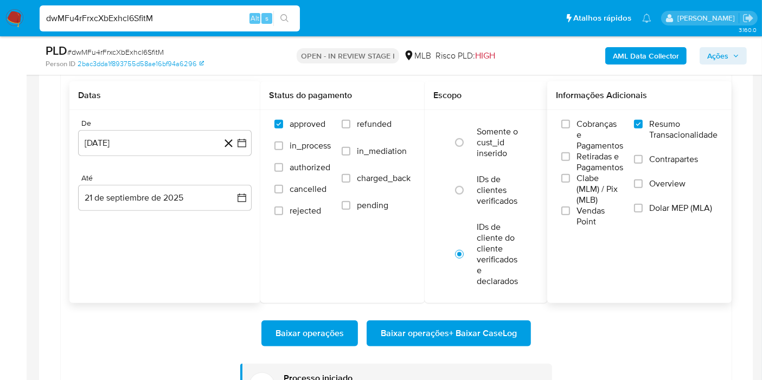
click at [192, 20] on input "dwMFu4rFrxcXbExhcl6SfitM" at bounding box center [170, 18] width 260 height 14
paste input "kAyvbTiGlJo0j9s014CVSW24"
click at [192, 20] on input "dwMFu4rFrxcXbExhcl6SfitM" at bounding box center [170, 18] width 260 height 14
type input "kAyvbTiGlJo0j9s014CVSW24"
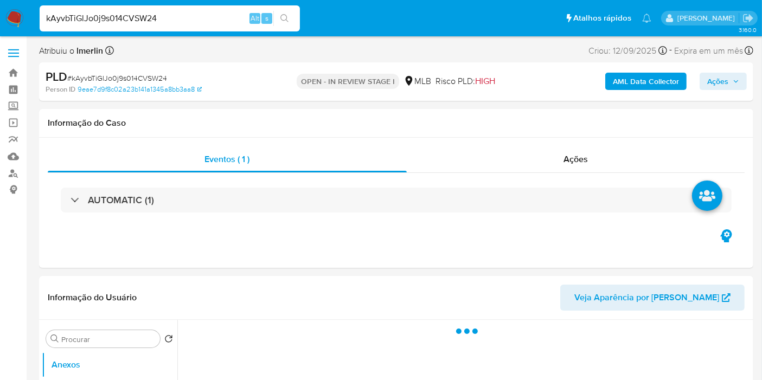
click at [652, 75] on b "AML Data Collector" at bounding box center [646, 81] width 66 height 17
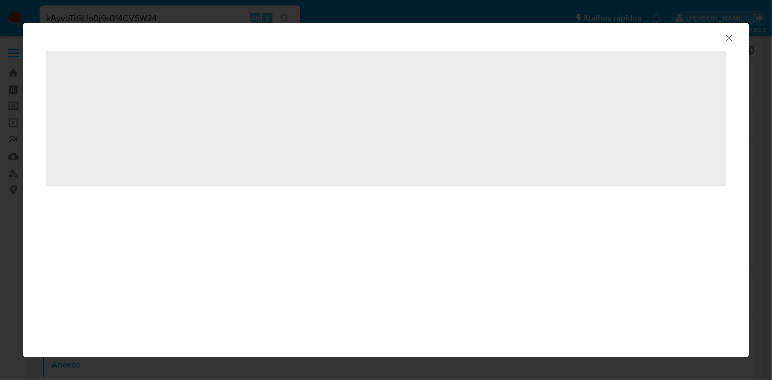
select select "10"
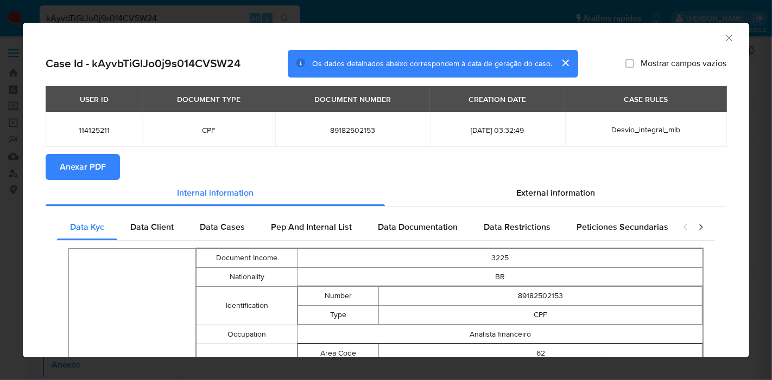
click at [101, 176] on span "Anexar PDF" at bounding box center [83, 167] width 46 height 24
click at [723, 38] on icon "Fechar a janela" at bounding box center [728, 38] width 11 height 11
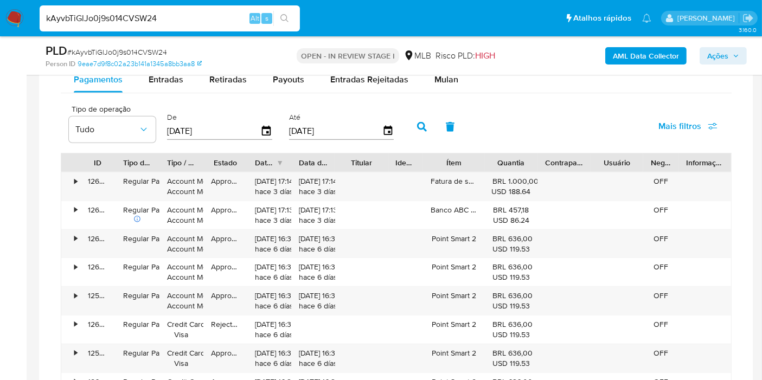
scroll to position [908, 0]
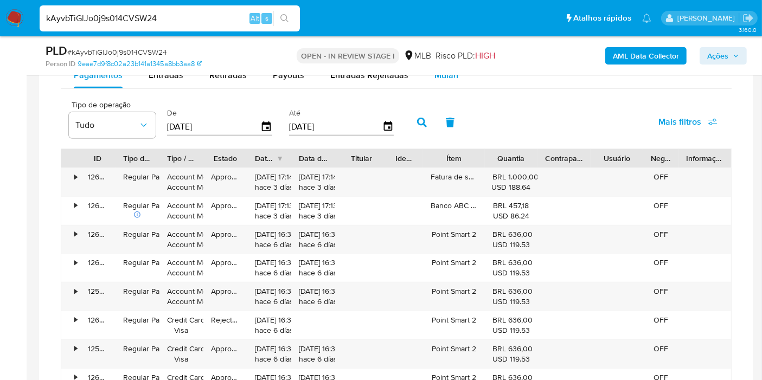
click at [450, 85] on div "Mulan" at bounding box center [447, 75] width 24 height 26
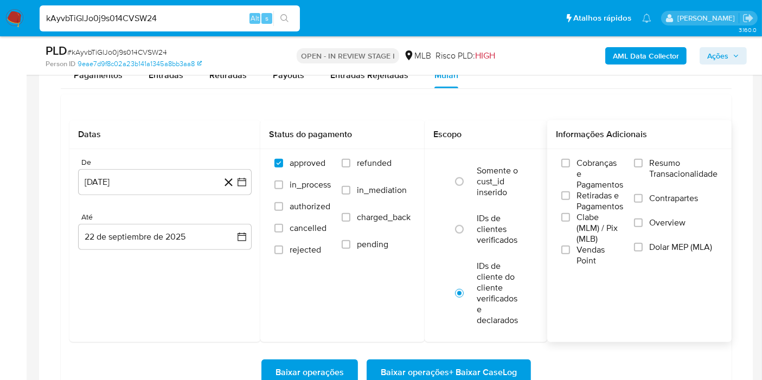
click at [685, 174] on span "Resumo Transacionalidade" at bounding box center [684, 169] width 68 height 22
click at [643, 168] on input "Resumo Transacionalidade" at bounding box center [638, 163] width 9 height 9
click at [240, 185] on icon "button" at bounding box center [242, 182] width 11 height 11
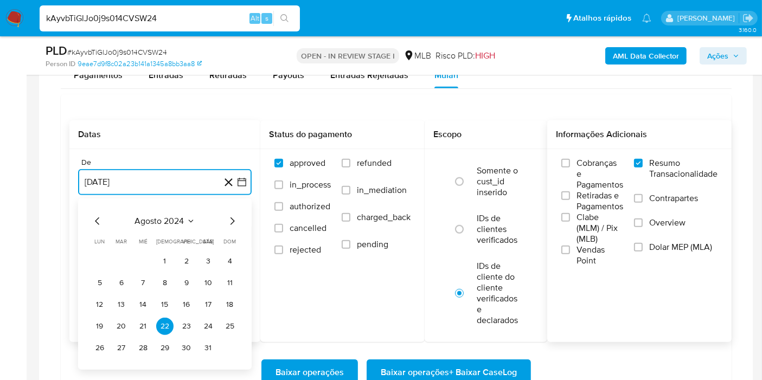
click at [183, 216] on span "agosto 2024" at bounding box center [159, 221] width 49 height 11
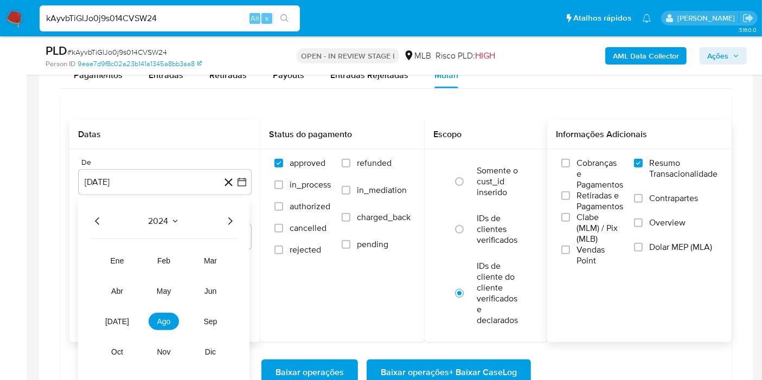
click at [232, 221] on icon "Año siguiente" at bounding box center [230, 221] width 13 height 13
click at [172, 316] on button "ago" at bounding box center [164, 321] width 30 height 17
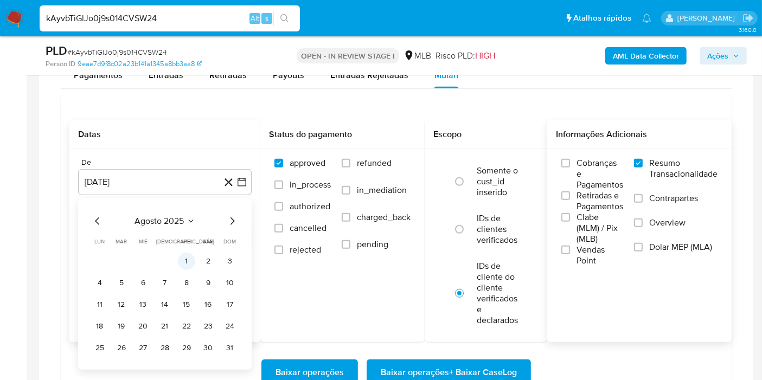
click at [182, 262] on button "1" at bounding box center [186, 261] width 17 height 17
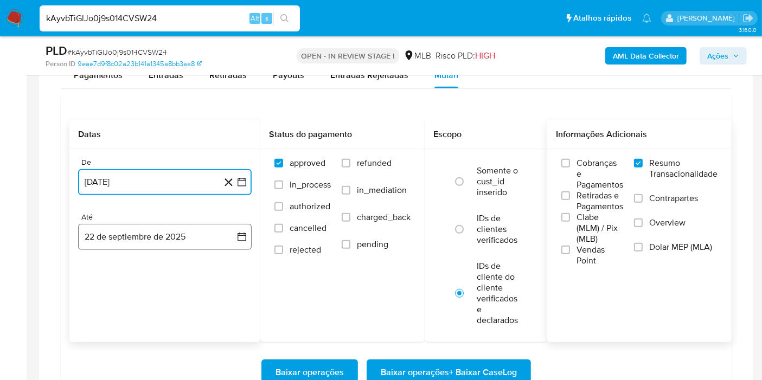
click at [227, 238] on button "22 de septiembre de 2025" at bounding box center [165, 237] width 174 height 26
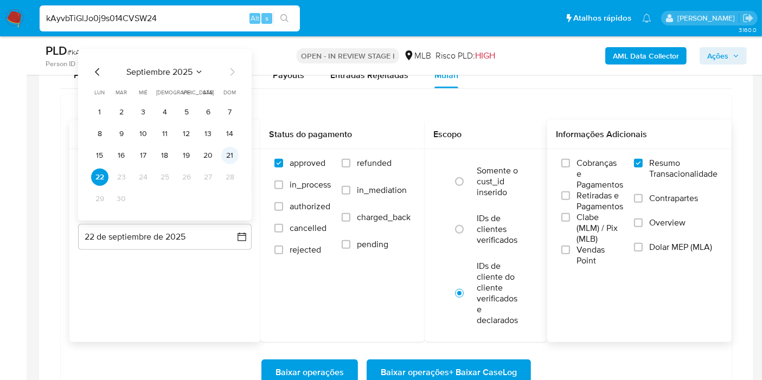
click at [235, 161] on td "21" at bounding box center [229, 155] width 17 height 17
click at [233, 158] on button "21" at bounding box center [229, 155] width 17 height 17
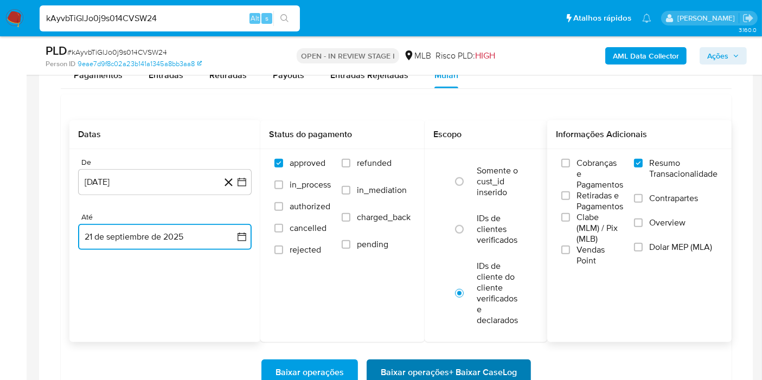
click at [426, 361] on span "Baixar operações + Baixar CaseLog" at bounding box center [449, 373] width 136 height 24
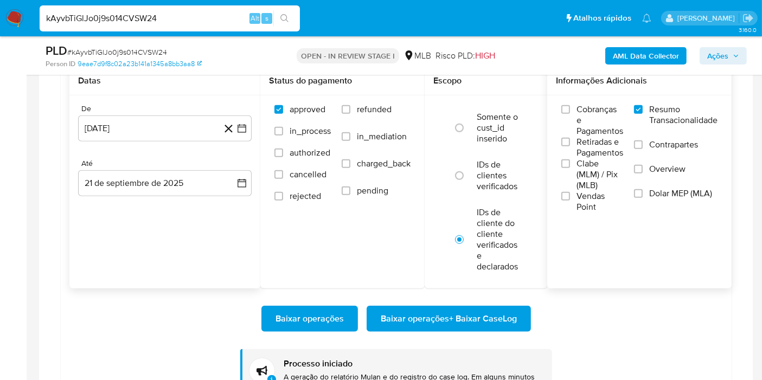
scroll to position [964, 0]
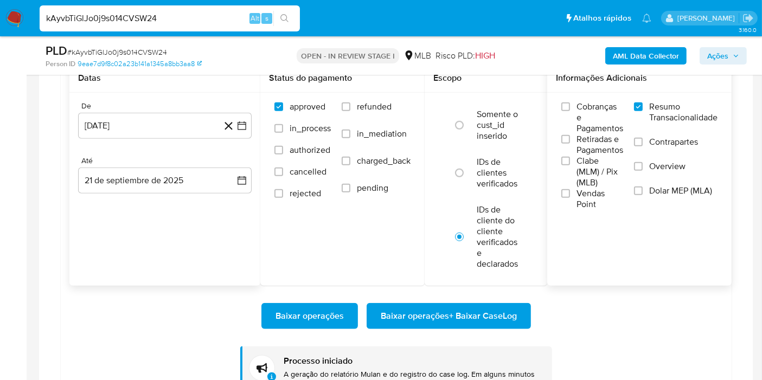
click at [136, 16] on input "kAyvbTiGlJo0j9s014CVSW24" at bounding box center [170, 18] width 260 height 14
paste input "q7QHYESq3c8hAeHh0NzCwP3K"
type input "q7QHYESq3c8hAeHh0NzCwP3K"
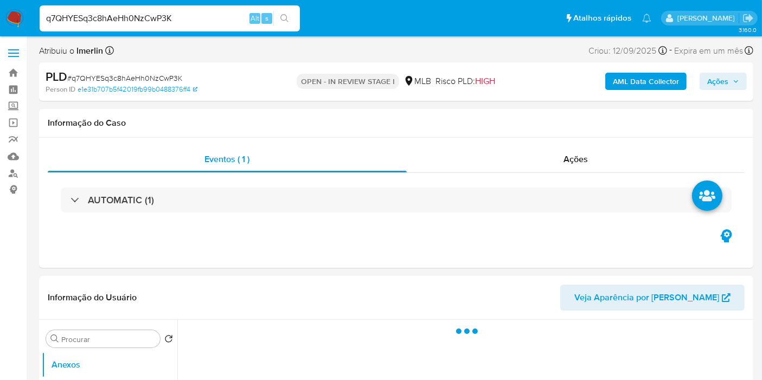
select select "10"
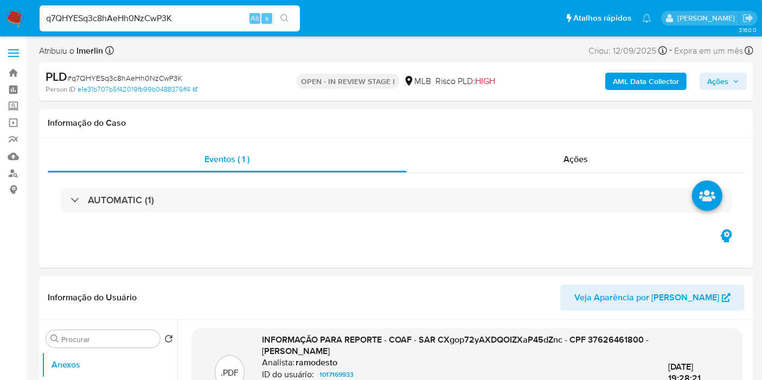
click at [641, 86] on b "AML Data Collector" at bounding box center [646, 81] width 66 height 17
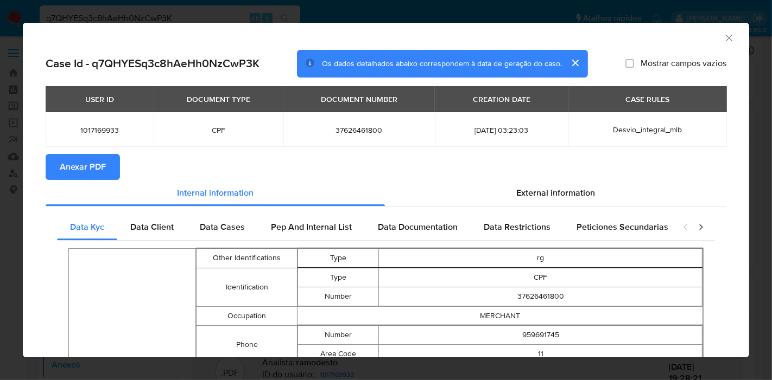
click at [107, 168] on button "Anexar PDF" at bounding box center [83, 167] width 74 height 26
click at [723, 42] on icon "Fechar a janela" at bounding box center [728, 38] width 11 height 11
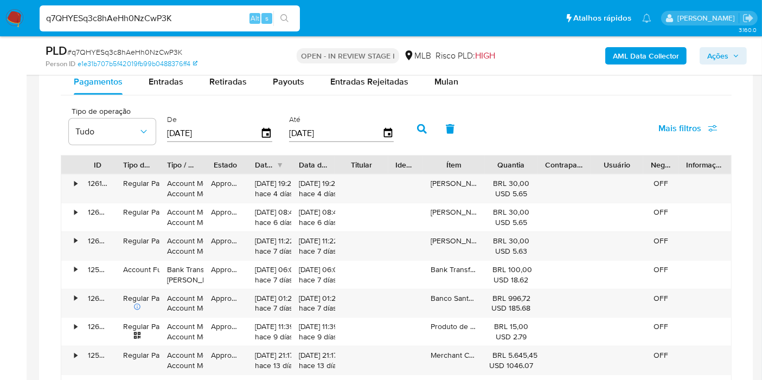
scroll to position [848, 0]
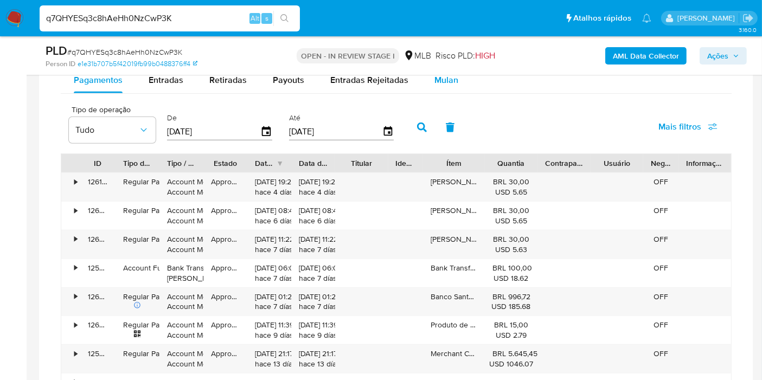
click at [438, 81] on span "Mulan" at bounding box center [447, 80] width 24 height 12
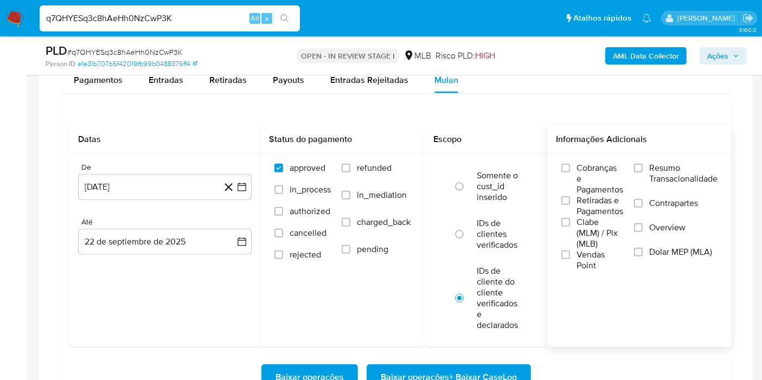
click at [655, 163] on span "Resumo Transacionalidade" at bounding box center [684, 174] width 68 height 22
click at [643, 164] on input "Resumo Transacionalidade" at bounding box center [638, 168] width 9 height 9
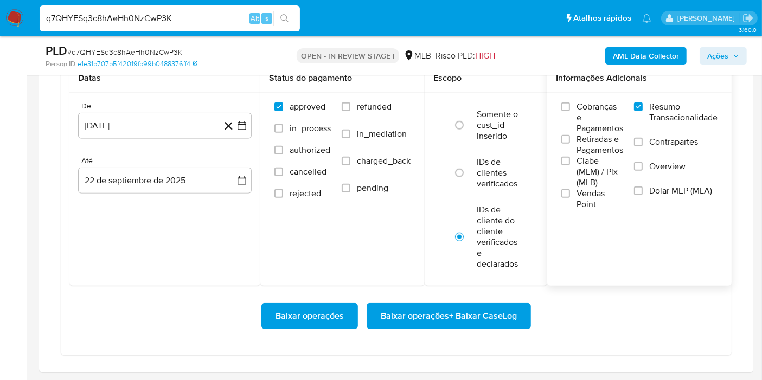
scroll to position [924, 0]
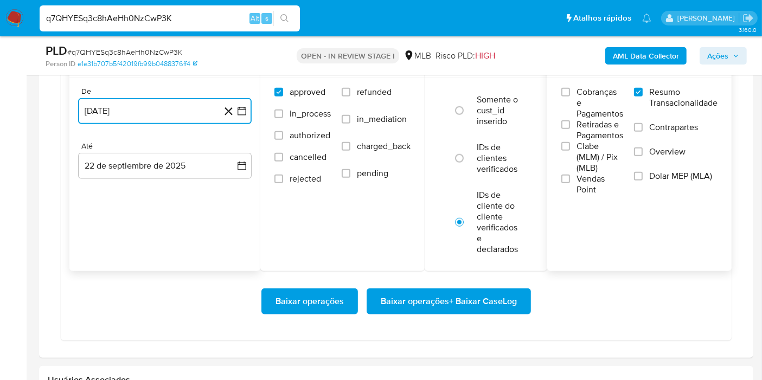
click at [247, 103] on button "[DATE]" at bounding box center [165, 111] width 174 height 26
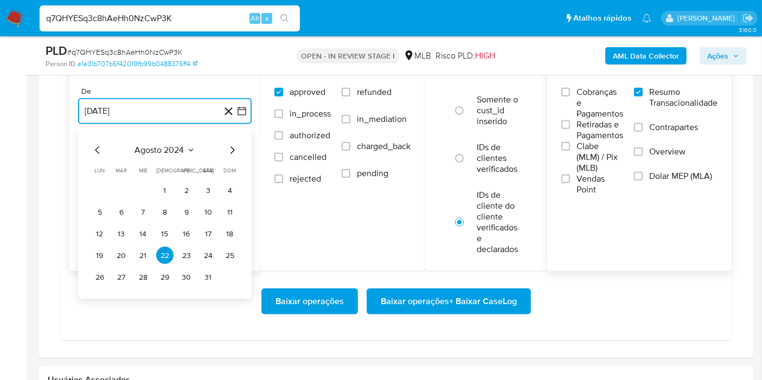
click at [181, 149] on span "agosto 2024" at bounding box center [159, 150] width 49 height 11
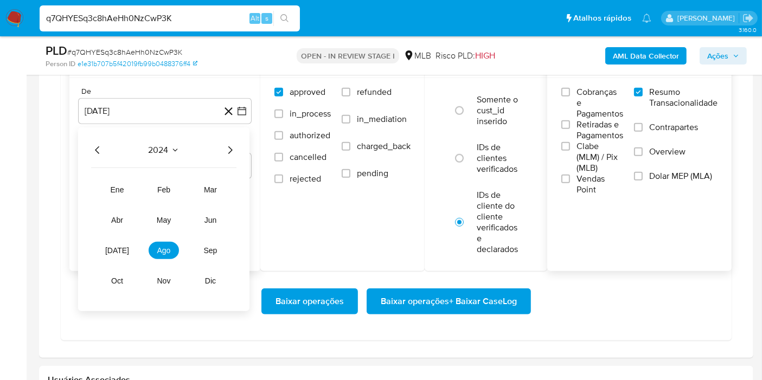
click at [226, 152] on icon "Año siguiente" at bounding box center [230, 150] width 13 height 13
click at [165, 246] on span "ago" at bounding box center [164, 250] width 14 height 9
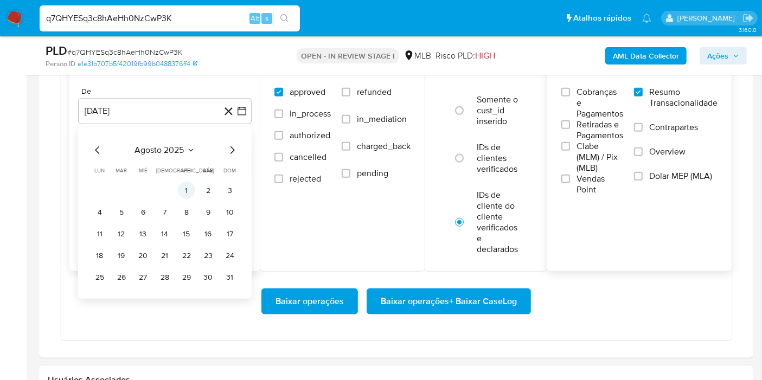
click at [186, 196] on button "1" at bounding box center [186, 190] width 17 height 17
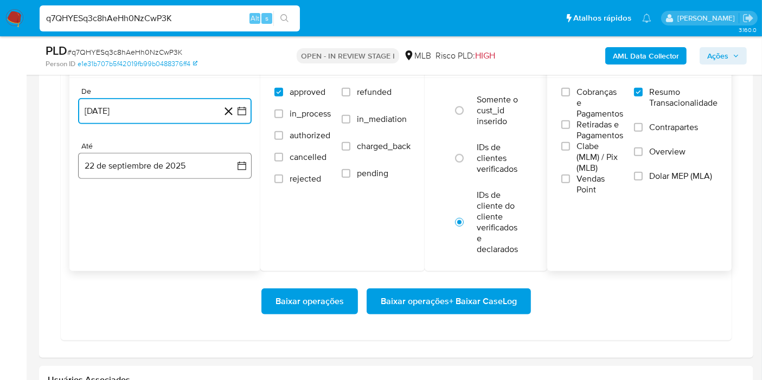
click at [218, 162] on button "22 de septiembre de 2025" at bounding box center [165, 166] width 174 height 26
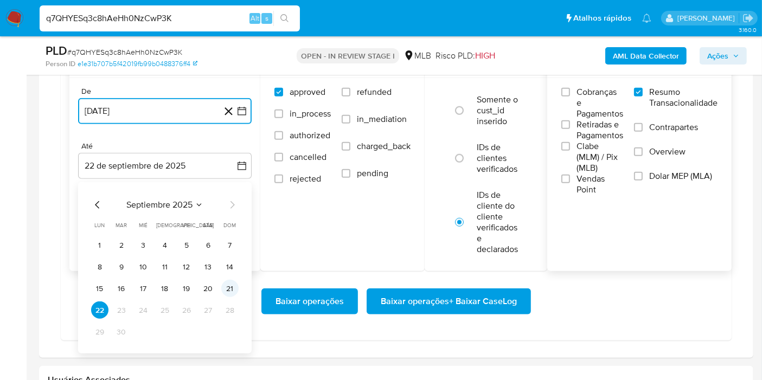
click at [232, 288] on button "21" at bounding box center [229, 288] width 17 height 17
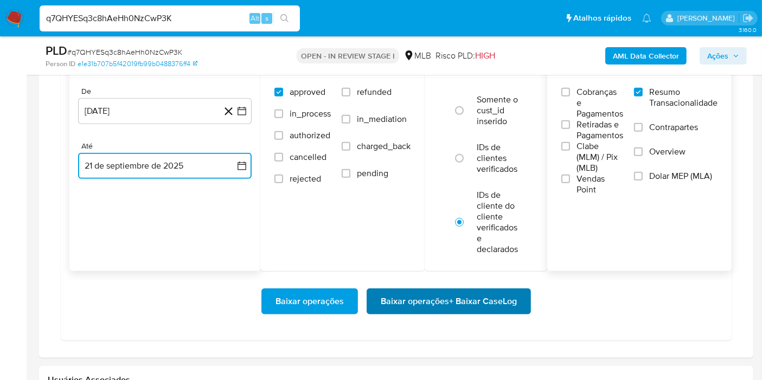
click at [403, 301] on span "Baixar operações + Baixar CaseLog" at bounding box center [449, 302] width 136 height 24
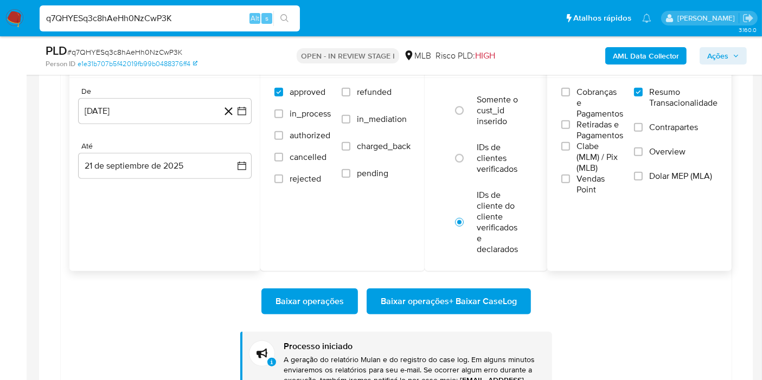
click at [232, 22] on input "q7QHYESq3c8hAeHh0NzCwP3K" at bounding box center [170, 18] width 260 height 14
paste input "Hi5NBEHtuxNfCWd6xME0dFQG"
type input "Hi5NBEHtuxNfCWd6xME0dFQG"
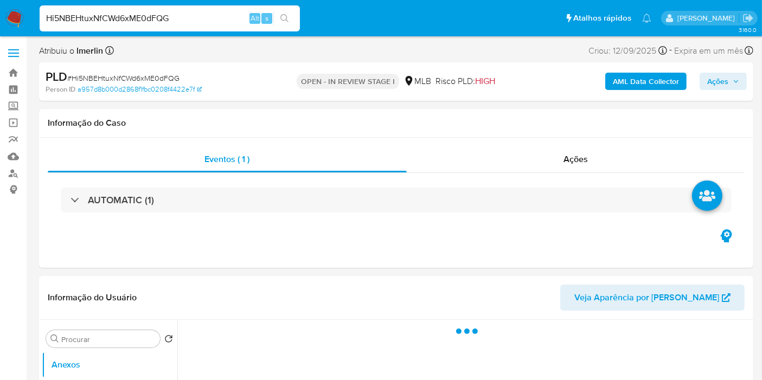
select select "10"
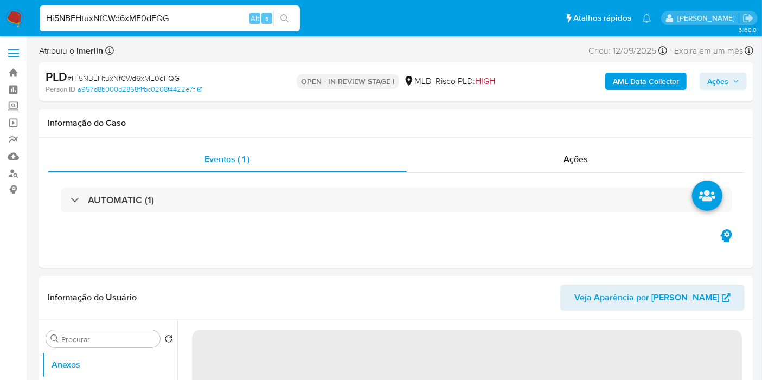
click at [639, 82] on b "AML Data Collector" at bounding box center [646, 81] width 66 height 17
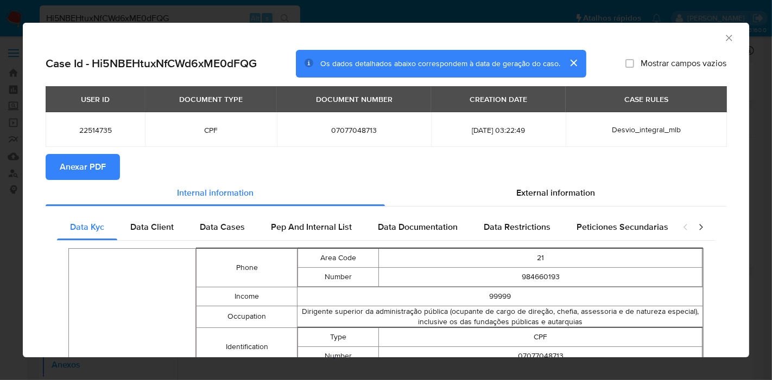
click at [69, 158] on span "Anexar PDF" at bounding box center [83, 167] width 46 height 24
click at [723, 39] on icon "Fechar a janela" at bounding box center [728, 38] width 11 height 11
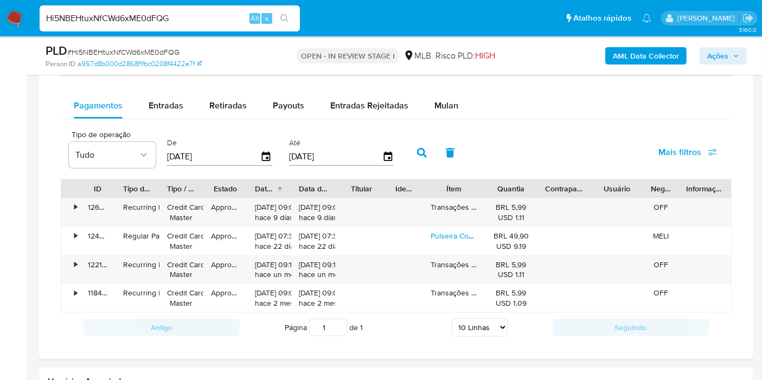
scroll to position [902, 0]
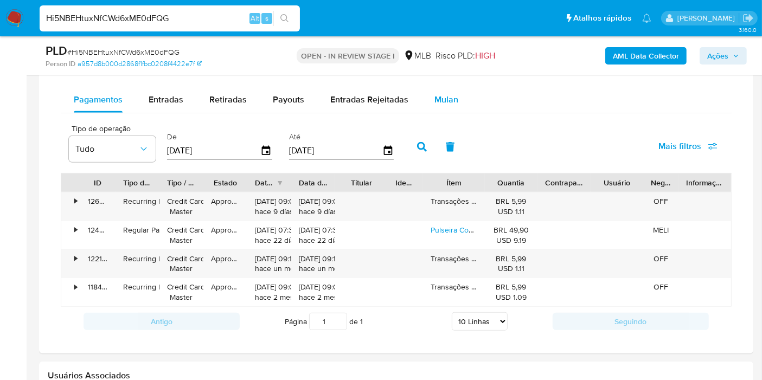
click at [442, 95] on span "Mulan" at bounding box center [447, 99] width 24 height 12
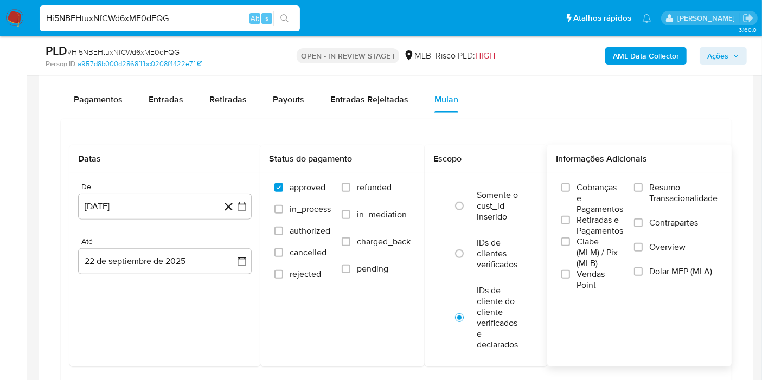
click at [648, 182] on label "Resumo Transacionalidade" at bounding box center [676, 199] width 84 height 35
click at [643, 183] on input "Resumo Transacionalidade" at bounding box center [638, 187] width 9 height 9
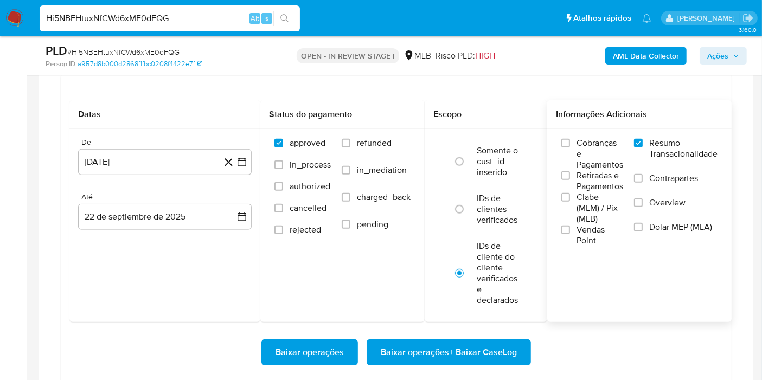
scroll to position [953, 0]
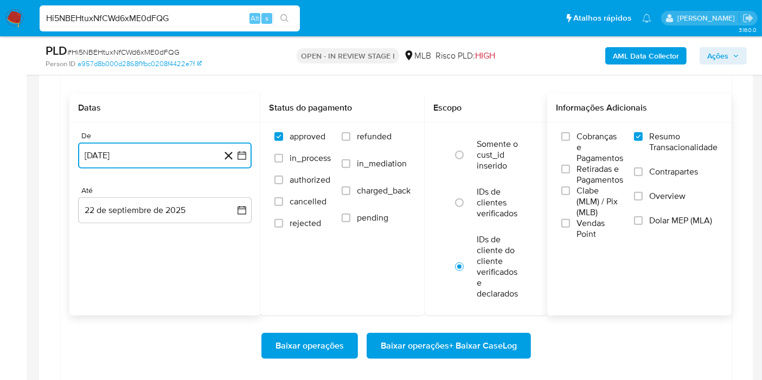
click at [241, 150] on icon "button" at bounding box center [242, 155] width 11 height 11
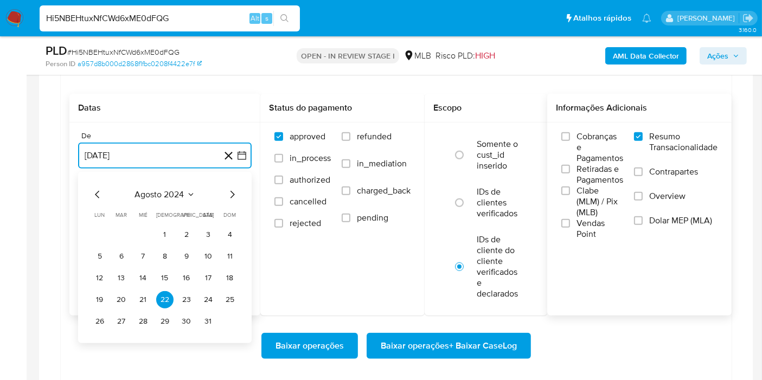
click at [181, 192] on span "agosto 2024" at bounding box center [159, 194] width 49 height 11
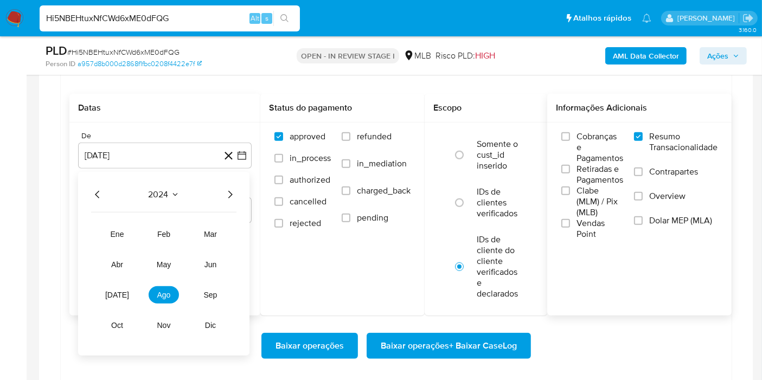
click at [231, 190] on icon "Año siguiente" at bounding box center [230, 194] width 13 height 13
click at [164, 295] on span "ago" at bounding box center [164, 295] width 14 height 9
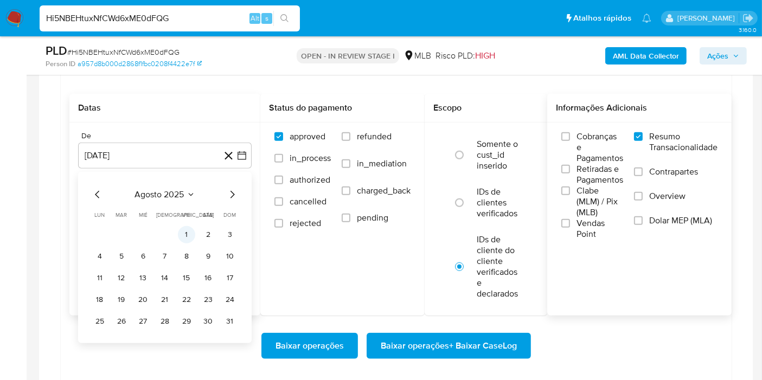
click at [187, 233] on button "1" at bounding box center [186, 234] width 17 height 17
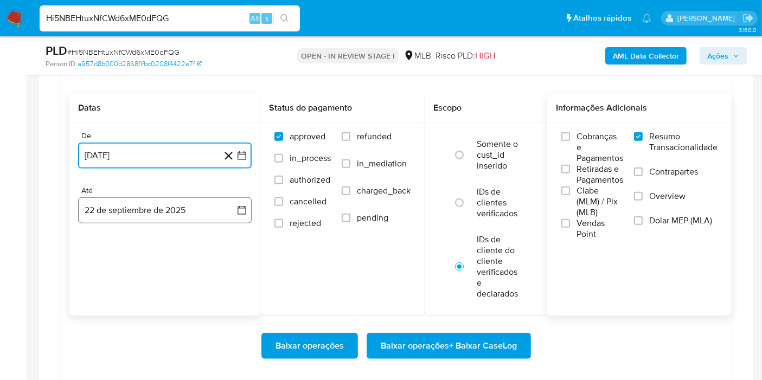
click at [208, 220] on button "22 de septiembre de 2025" at bounding box center [165, 211] width 174 height 26
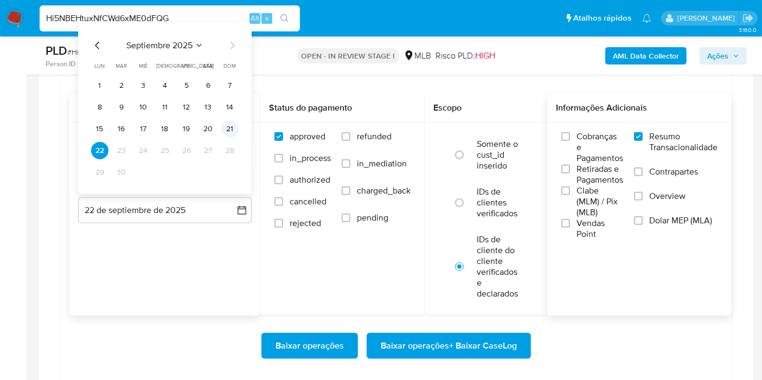
click at [231, 134] on tbody "1 2 3 4 5 6 7 8 9 10 11 12 13 14 15 16 17 18 19 20 21 22 23 24 25 26 27 28 29 30" at bounding box center [165, 129] width 148 height 104
click at [231, 134] on button "21" at bounding box center [229, 128] width 17 height 17
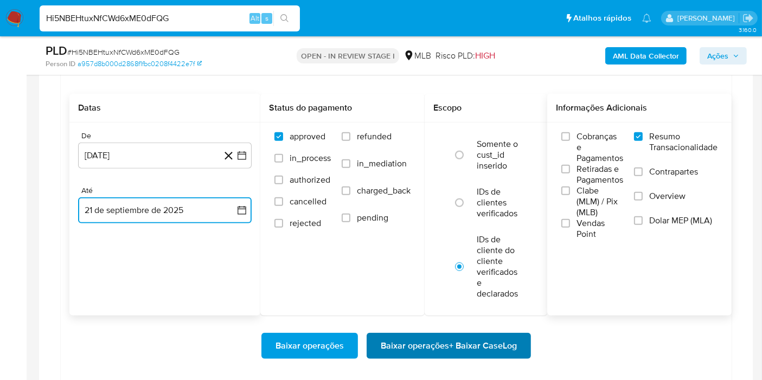
click at [408, 334] on span "Baixar operações + Baixar CaseLog" at bounding box center [449, 346] width 136 height 24
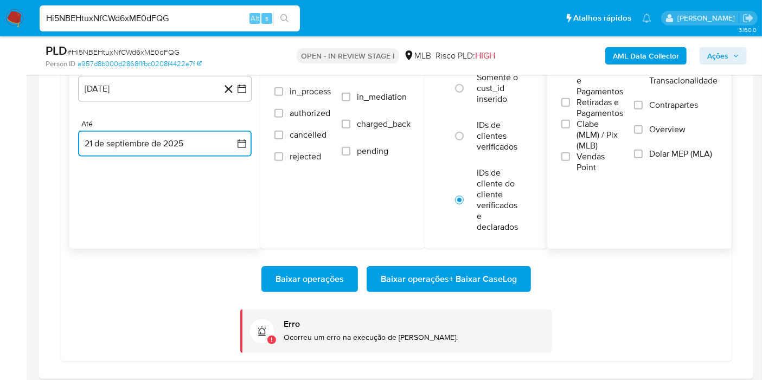
scroll to position [1017, 0]
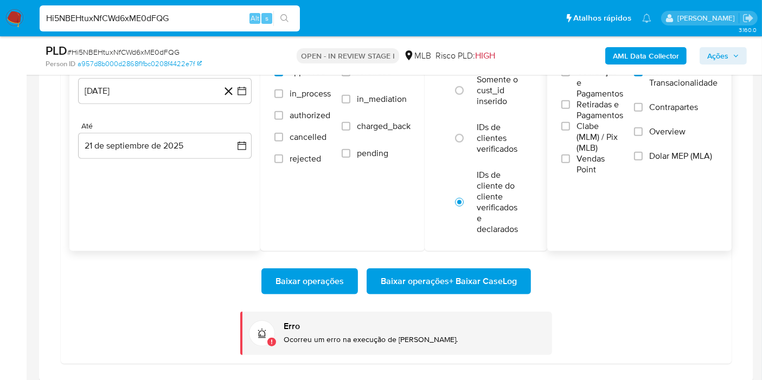
click at [490, 286] on span "Baixar operações + Baixar CaseLog" at bounding box center [449, 282] width 136 height 24
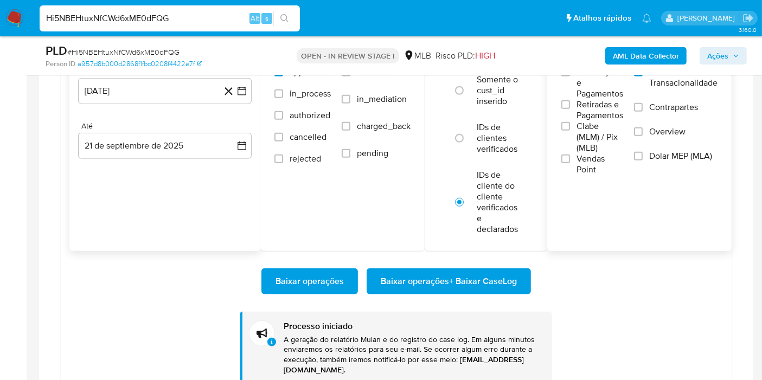
click at [196, 21] on input "Hi5NBEHtuxNfCWd6xME0dFQG" at bounding box center [170, 18] width 260 height 14
paste input "pObqI9L4lRy9igd2SmR0iSOr"
click at [196, 21] on input "Hi5NBEHtuxNfCWd6xME0dFQG" at bounding box center [170, 18] width 260 height 14
type input "pObqI9L4lRy9igd2SmR0iSOr"
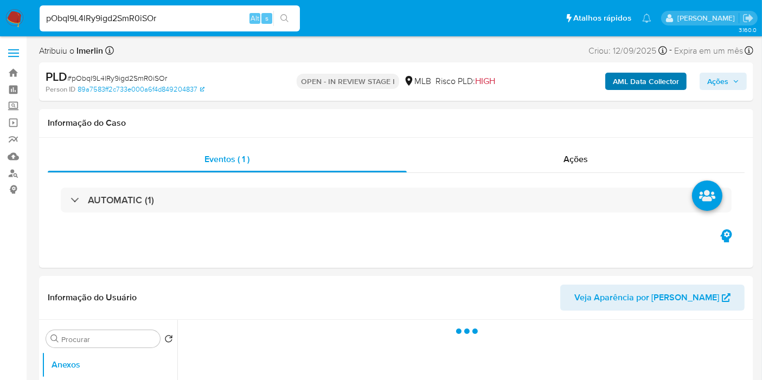
select select "10"
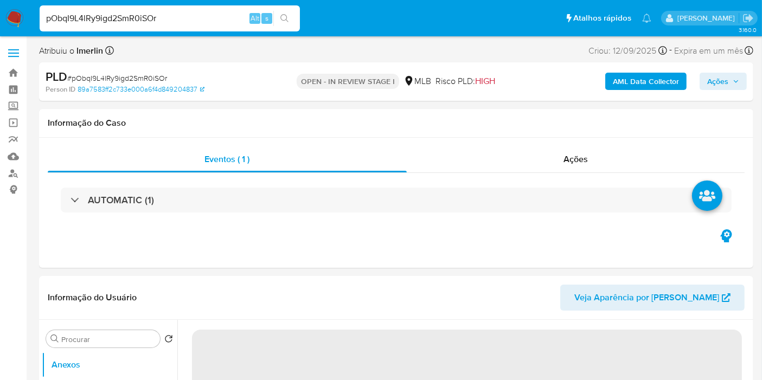
click at [612, 73] on button "AML Data Collector" at bounding box center [646, 81] width 81 height 17
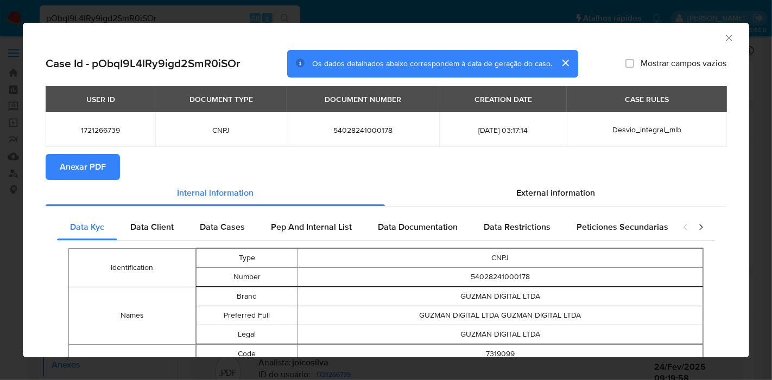
click at [90, 171] on span "Anexar PDF" at bounding box center [83, 167] width 46 height 24
click at [723, 37] on icon "Fechar a janela" at bounding box center [728, 38] width 11 height 11
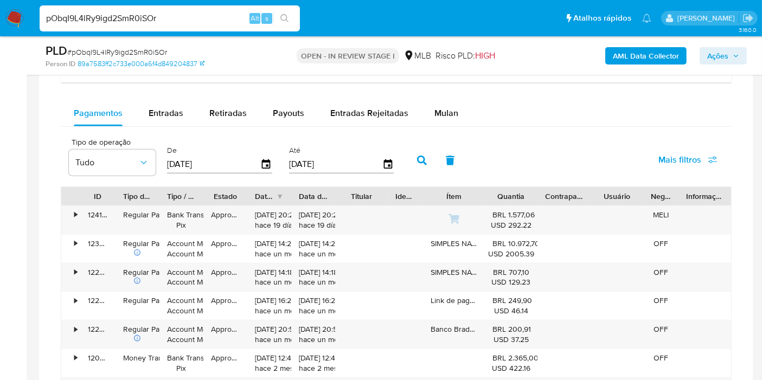
scroll to position [903, 0]
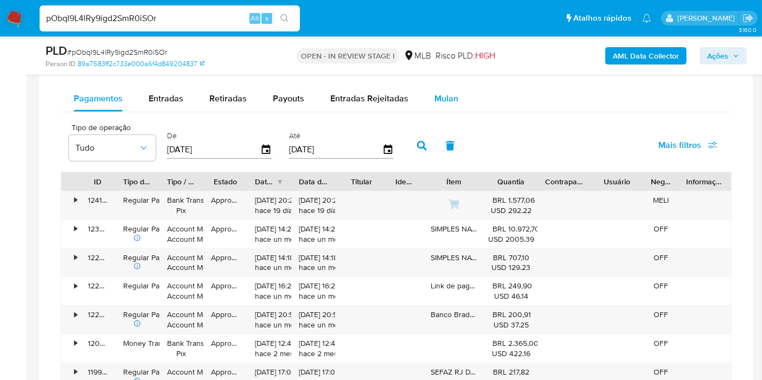
click at [442, 104] on div "Mulan" at bounding box center [447, 99] width 24 height 26
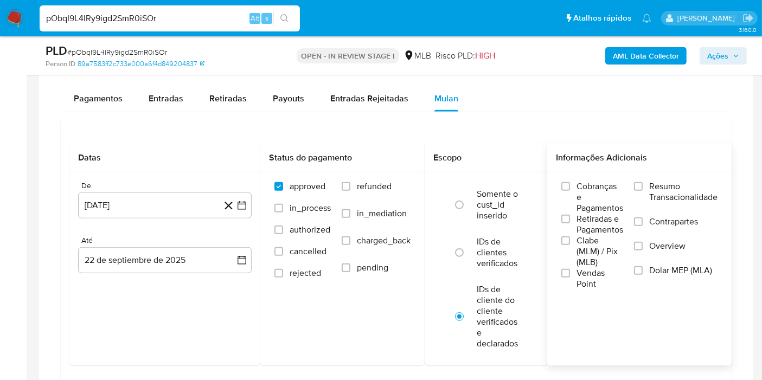
click at [649, 183] on label "Resumo Transacionalidade" at bounding box center [676, 198] width 84 height 35
click at [643, 183] on input "Resumo Transacionalidade" at bounding box center [638, 186] width 9 height 9
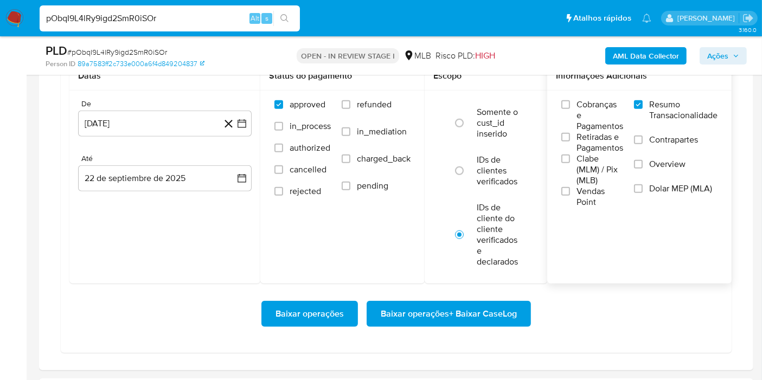
scroll to position [978, 0]
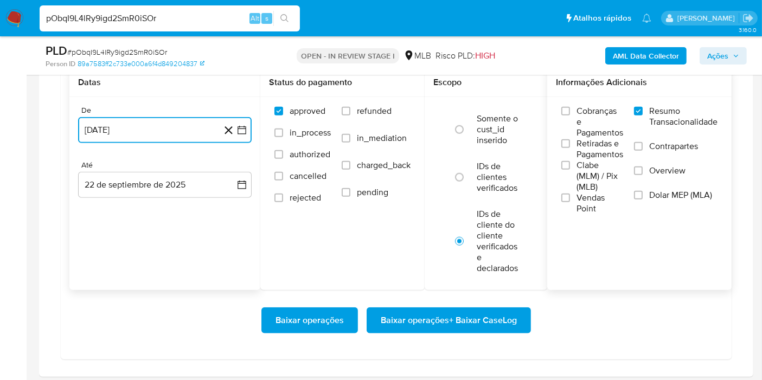
click at [240, 133] on button "[DATE]" at bounding box center [165, 130] width 174 height 26
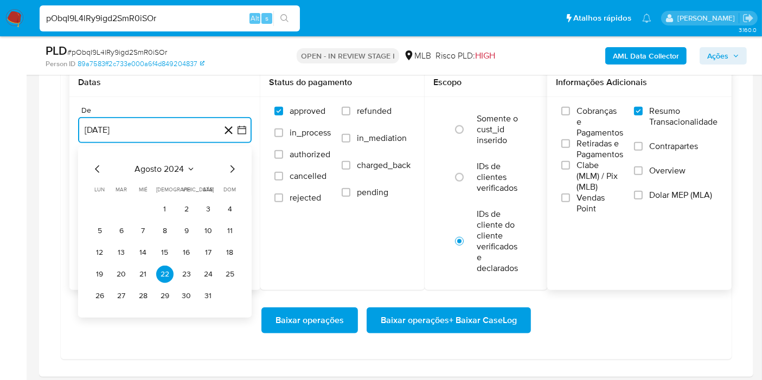
click at [167, 171] on span "agosto 2024" at bounding box center [159, 169] width 49 height 11
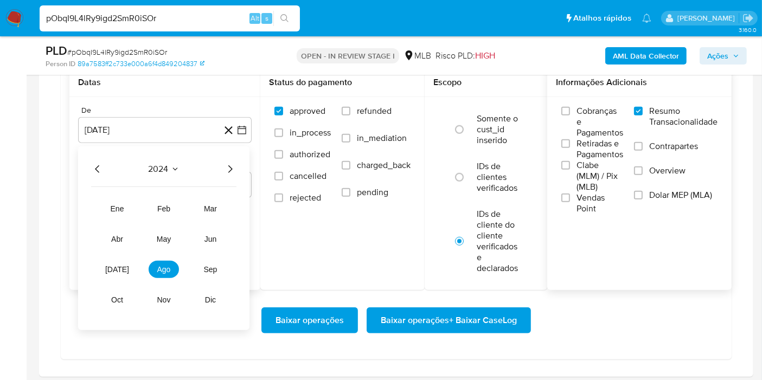
click at [229, 167] on icon "Año siguiente" at bounding box center [230, 169] width 13 height 13
click at [165, 265] on span "ago" at bounding box center [164, 269] width 14 height 9
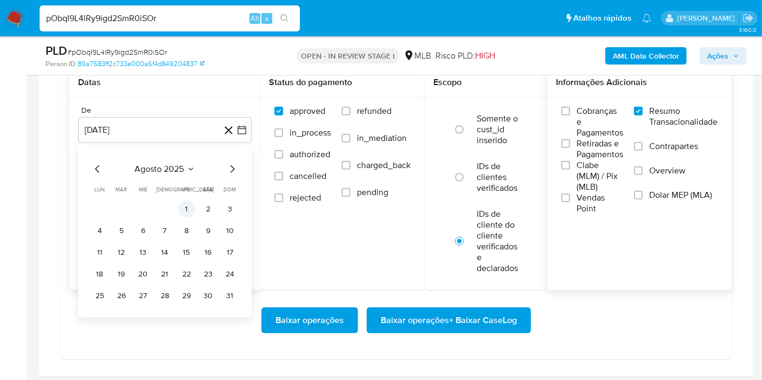
click at [183, 207] on button "1" at bounding box center [186, 209] width 17 height 17
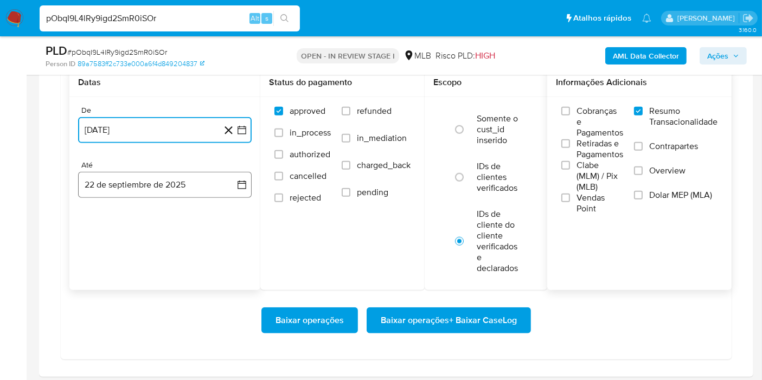
click at [202, 193] on button "22 de septiembre de 2025" at bounding box center [165, 185] width 174 height 26
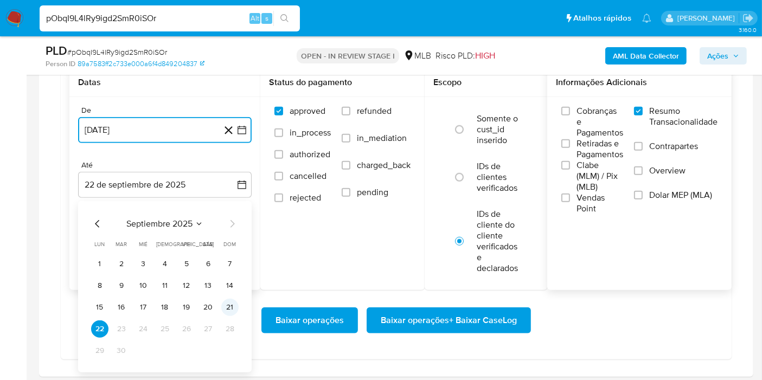
click at [230, 299] on button "21" at bounding box center [229, 307] width 17 height 17
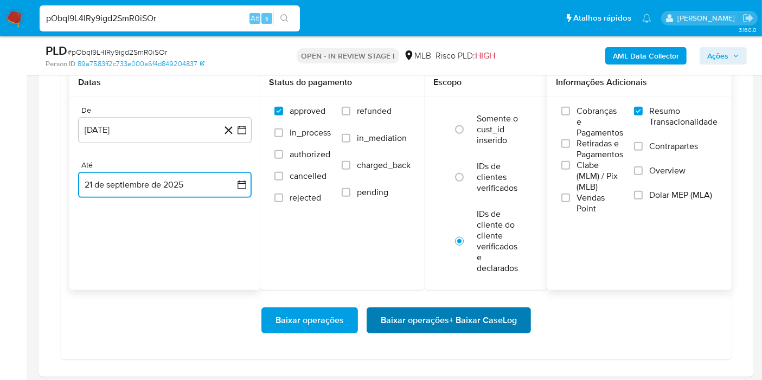
click at [412, 320] on span "Baixar operações + Baixar CaseLog" at bounding box center [449, 321] width 136 height 24
